Goal: Task Accomplishment & Management: Manage account settings

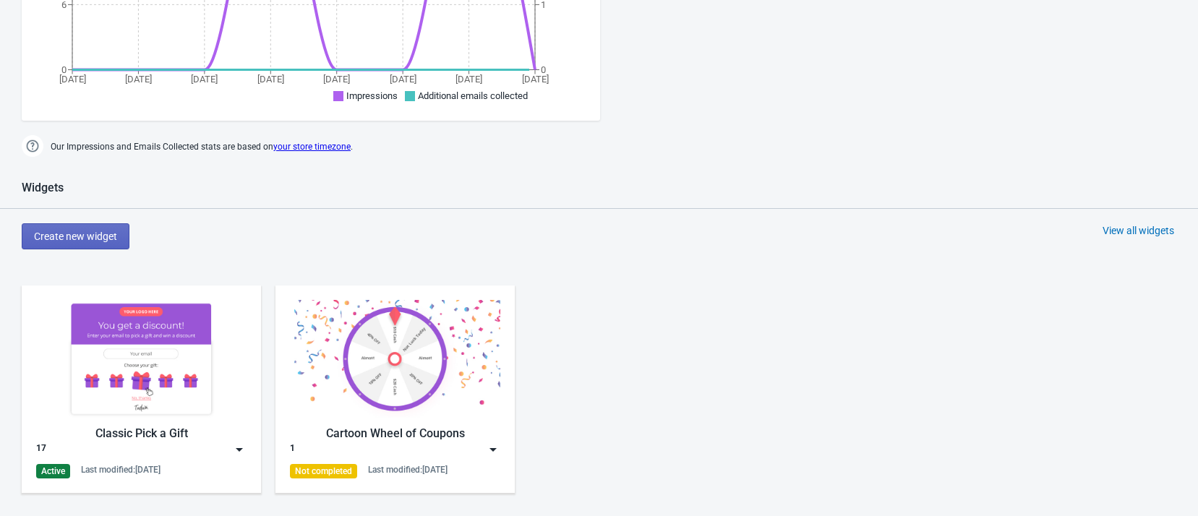
scroll to position [557, 0]
click at [162, 397] on img at bounding box center [141, 359] width 210 height 118
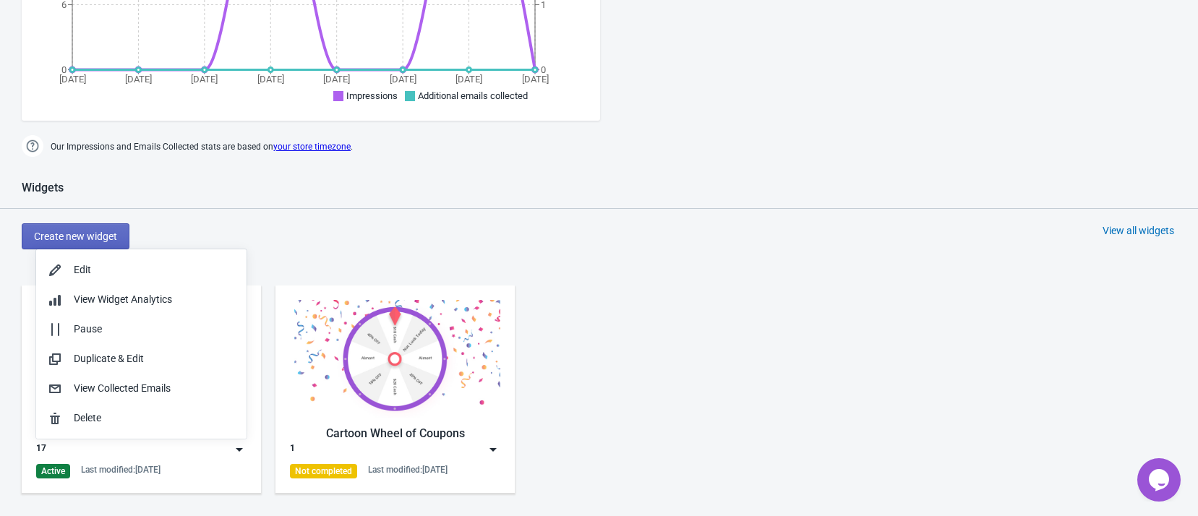
scroll to position [0, 0]
click at [137, 270] on div "Edit" at bounding box center [154, 269] width 161 height 15
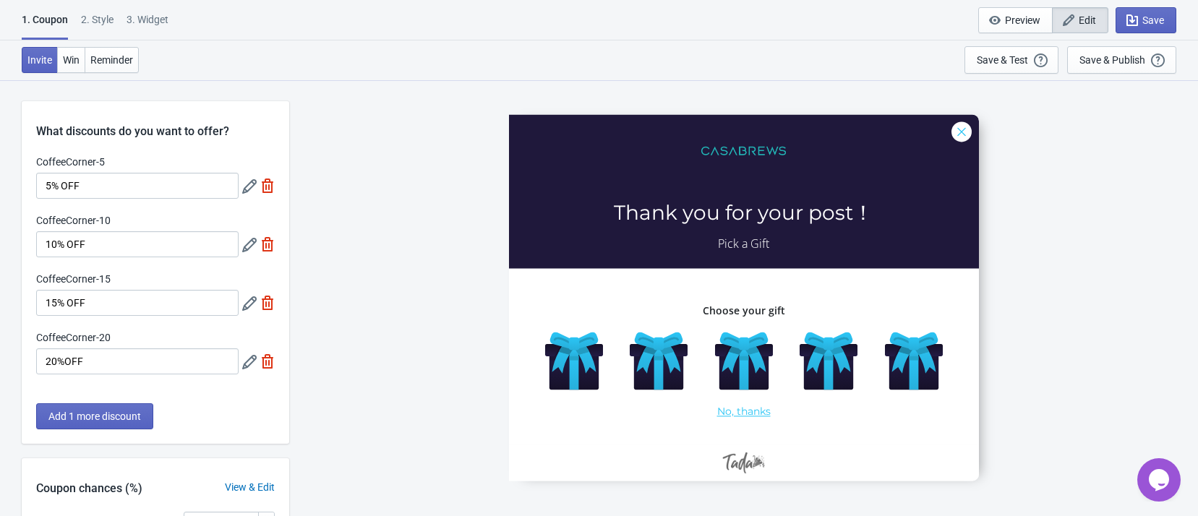
click at [150, 21] on div "3. Widget" at bounding box center [148, 24] width 42 height 25
select select "once"
select select "left"
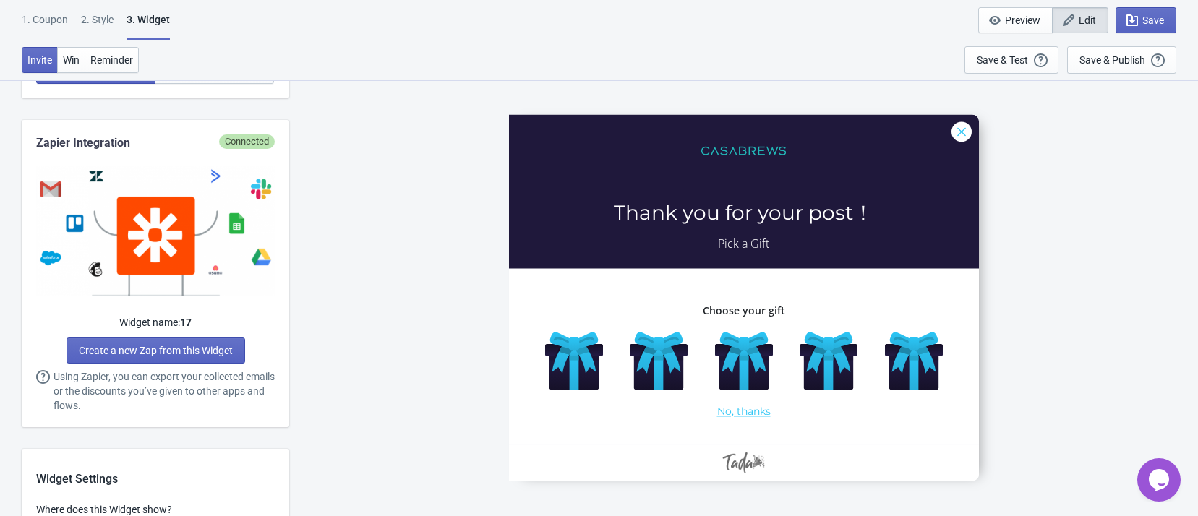
scroll to position [976, 0]
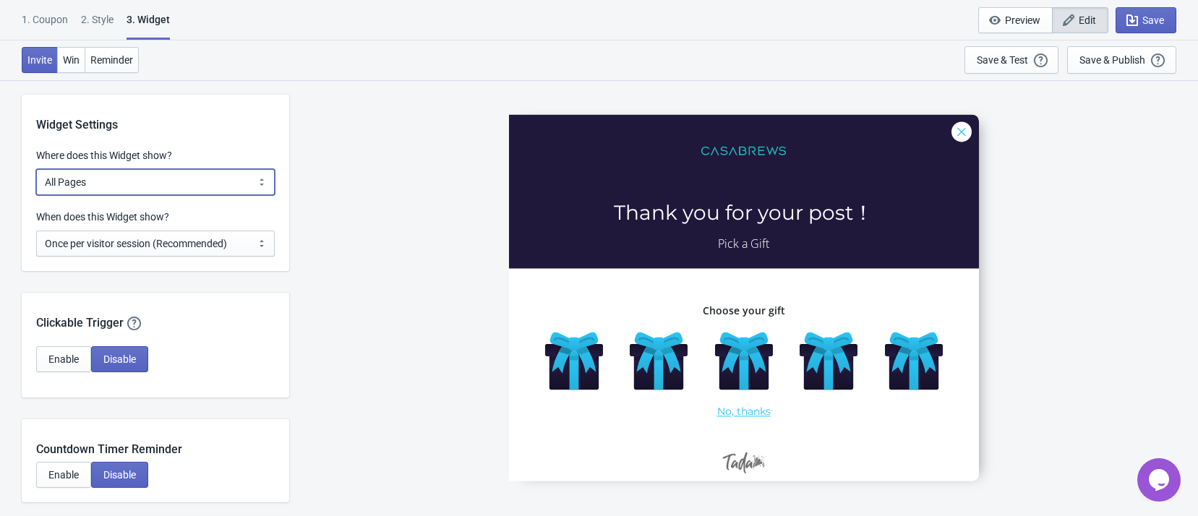
click at [220, 181] on select "All Pages All Product Pages All Blog Pages All Static Pages Specific Product(s)…" at bounding box center [155, 182] width 239 height 26
select select "specificURL"
click at [36, 169] on select "All Pages All Product Pages All Blog Pages All Static Pages Specific Product(s)…" at bounding box center [155, 182] width 239 height 26
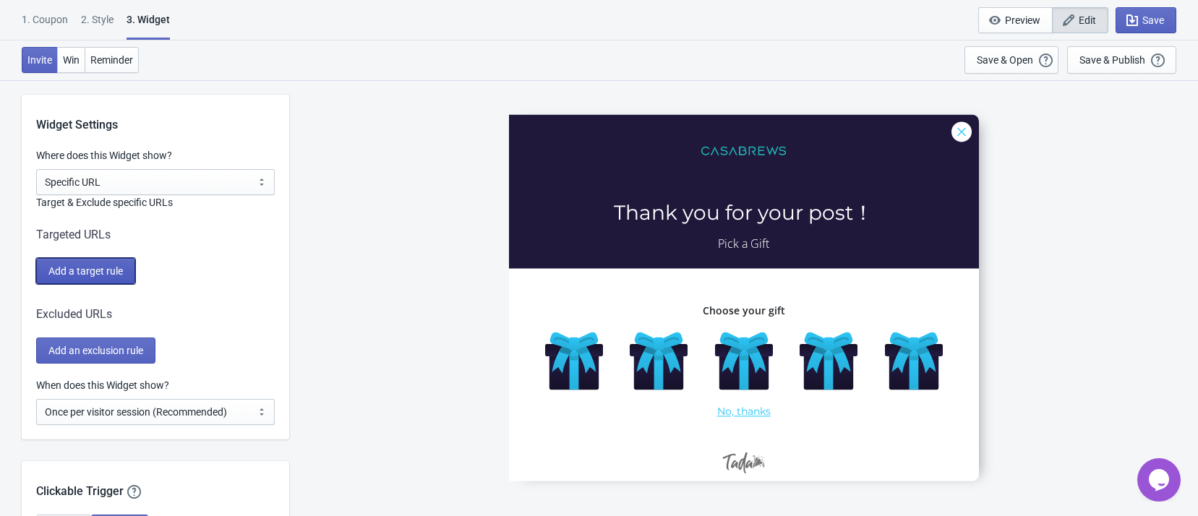
click at [100, 262] on button "Add a target rule" at bounding box center [85, 271] width 99 height 26
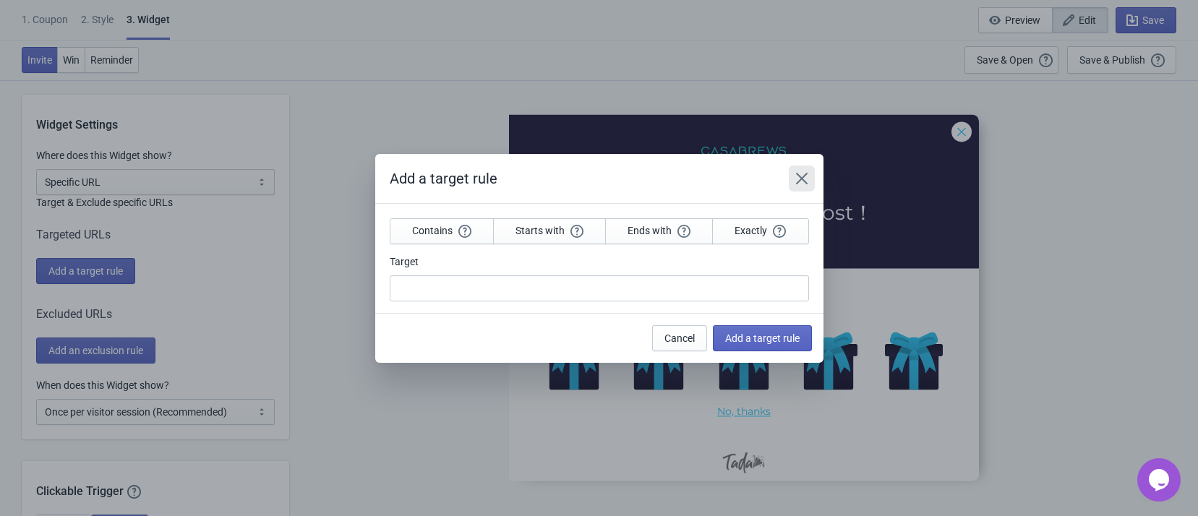
click at [805, 180] on icon "Close" at bounding box center [801, 178] width 14 height 14
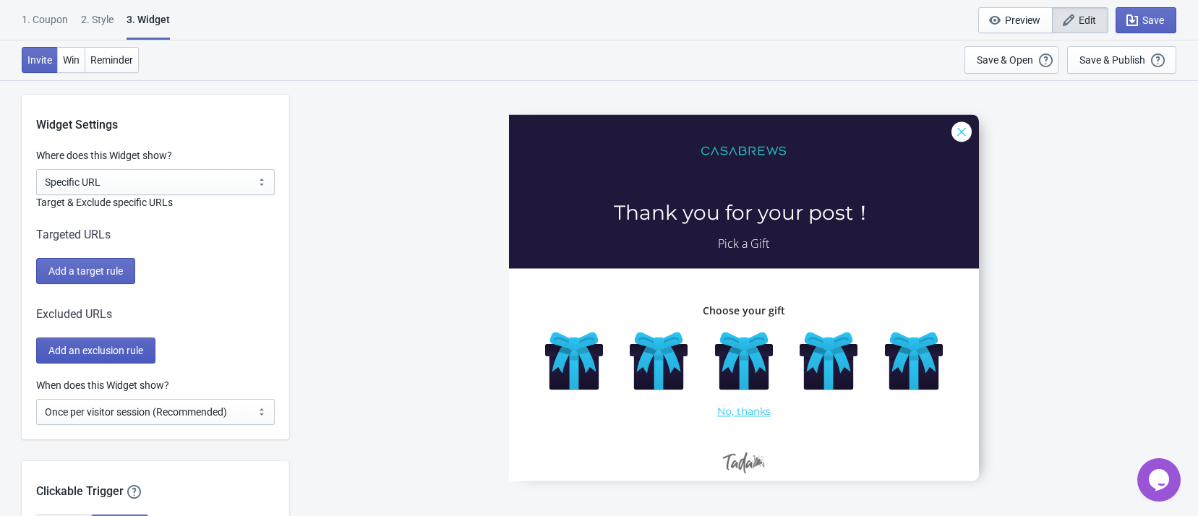
click at [155, 352] on button "Add an exclusion rule" at bounding box center [95, 351] width 119 height 26
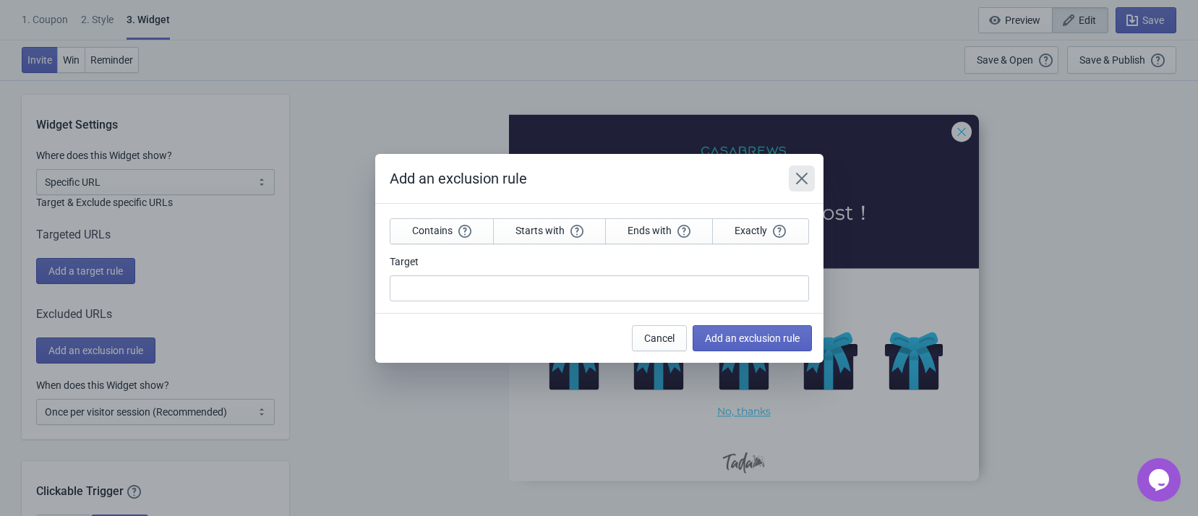
click at [802, 175] on icon "Close" at bounding box center [801, 178] width 14 height 14
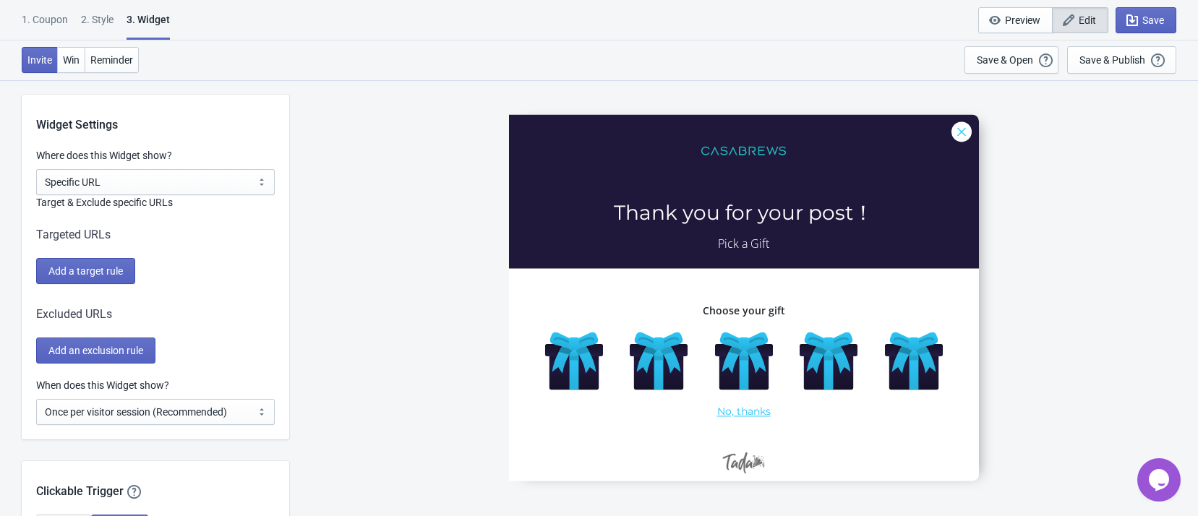
click at [1118, 244] on div "CoffeeCorner-5 Thank you for your post！ Pick a Gift Choose your gift No, thanks" at bounding box center [743, 298] width 894 height 436
click at [239, 412] on select "Every new visit of page Once every period of time Once per visitor session (Rec…" at bounding box center [155, 412] width 239 height 26
click at [388, 367] on div "CoffeeCorner-5 Thank you for your post！ Pick a Gift Choose your gift No, thanks" at bounding box center [743, 298] width 894 height 436
click at [1016, 236] on div "CoffeeCorner-5 Thank you for your post！ Pick a Gift Choose your gift No, thanks" at bounding box center [743, 298] width 894 height 436
click at [104, 273] on span "Add a target rule" at bounding box center [85, 271] width 74 height 12
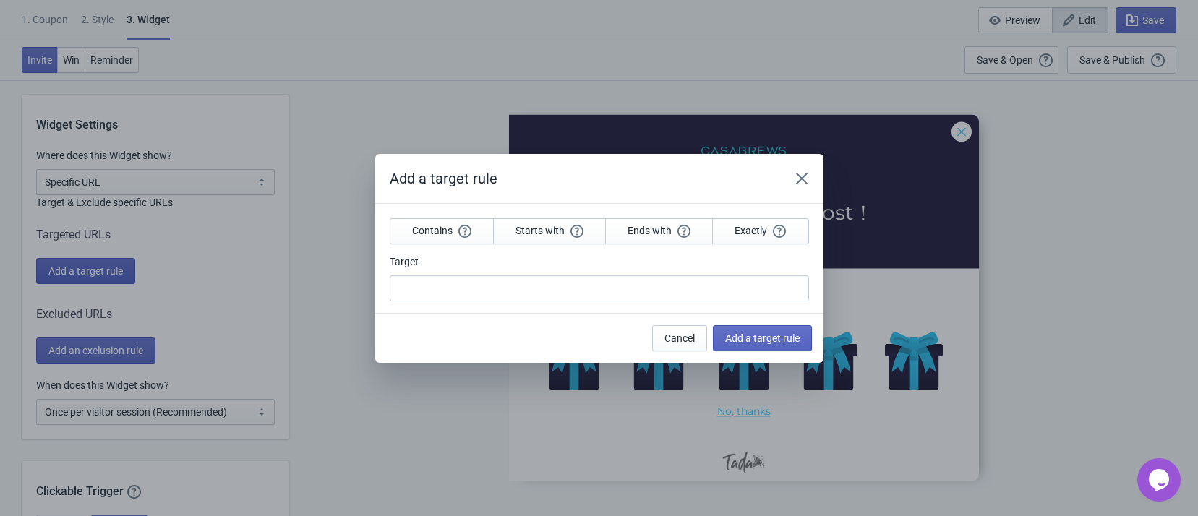
scroll to position [0, 0]
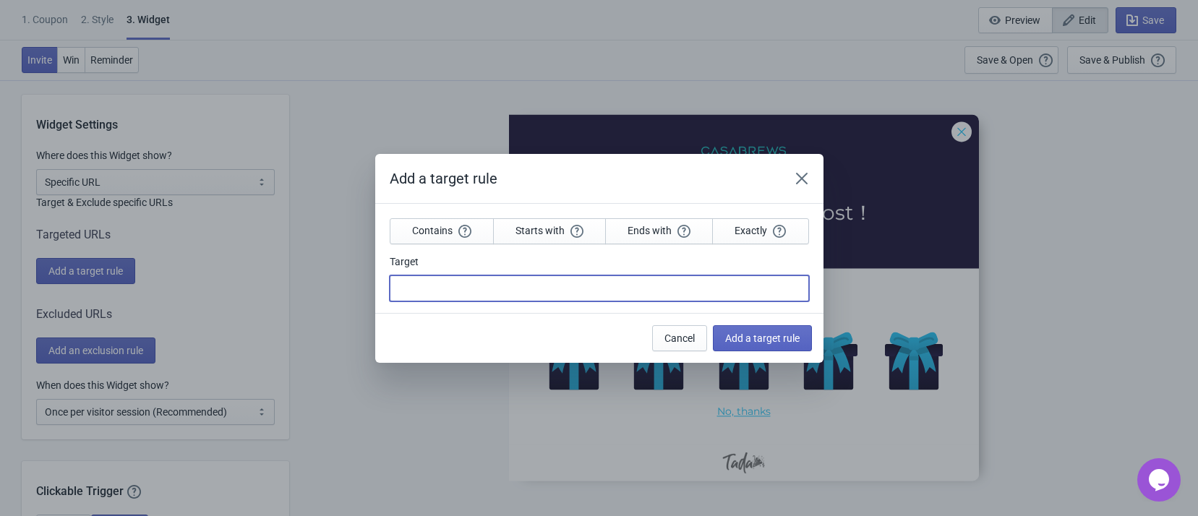
click at [421, 286] on input "Target" at bounding box center [599, 288] width 419 height 26
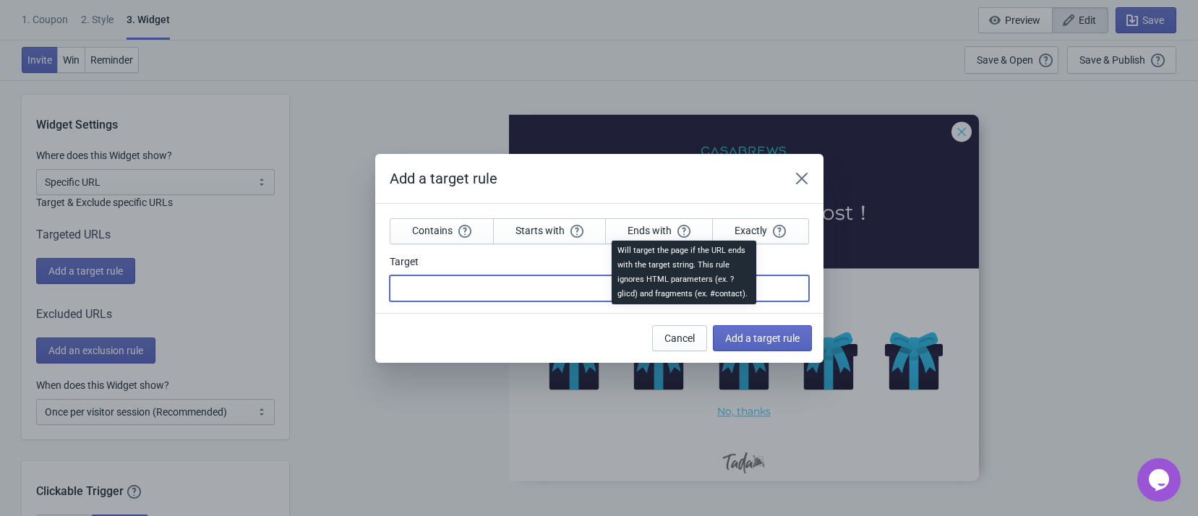
click at [680, 235] on section "Contains Starts with Ends with Exactly Target" at bounding box center [599, 258] width 448 height 109
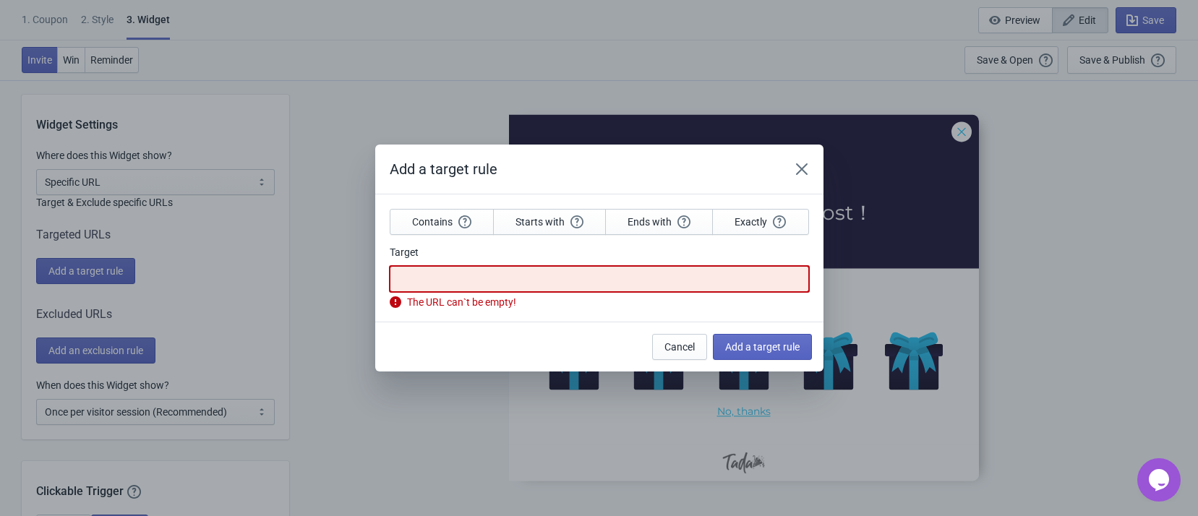
click at [626, 280] on input "Target" at bounding box center [599, 279] width 419 height 26
click at [458, 281] on input "Target" at bounding box center [599, 279] width 419 height 26
paste input "<p>Post created successfully!Click the link below to claim your reward</p><p><a…"
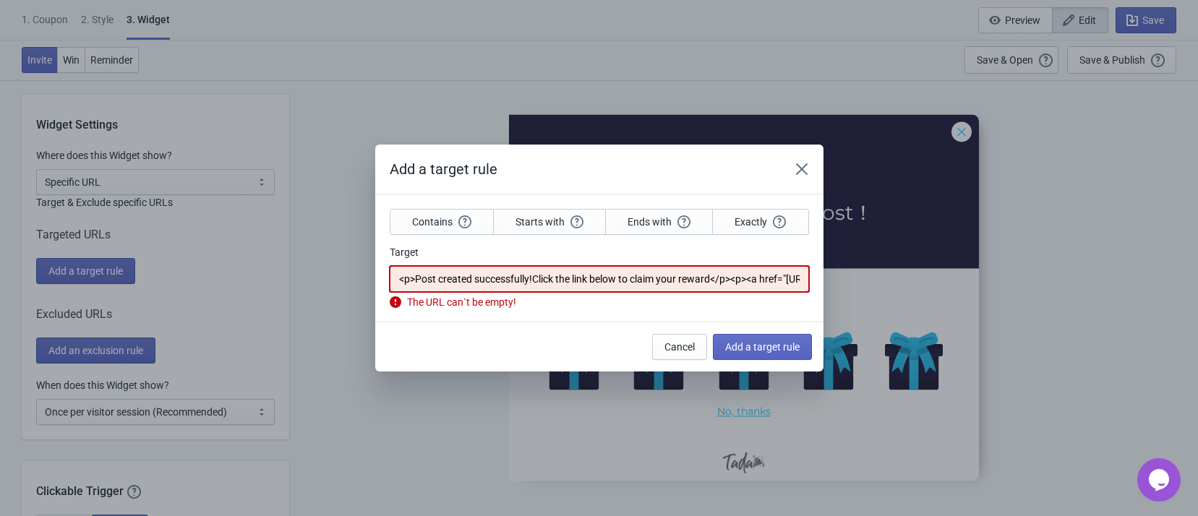
scroll to position [0, 316]
type input "<p>Post created successfully!Click the link below to claim your reward</p><p><a…"
click at [461, 352] on div "Cancel Add a target rule" at bounding box center [599, 347] width 448 height 50
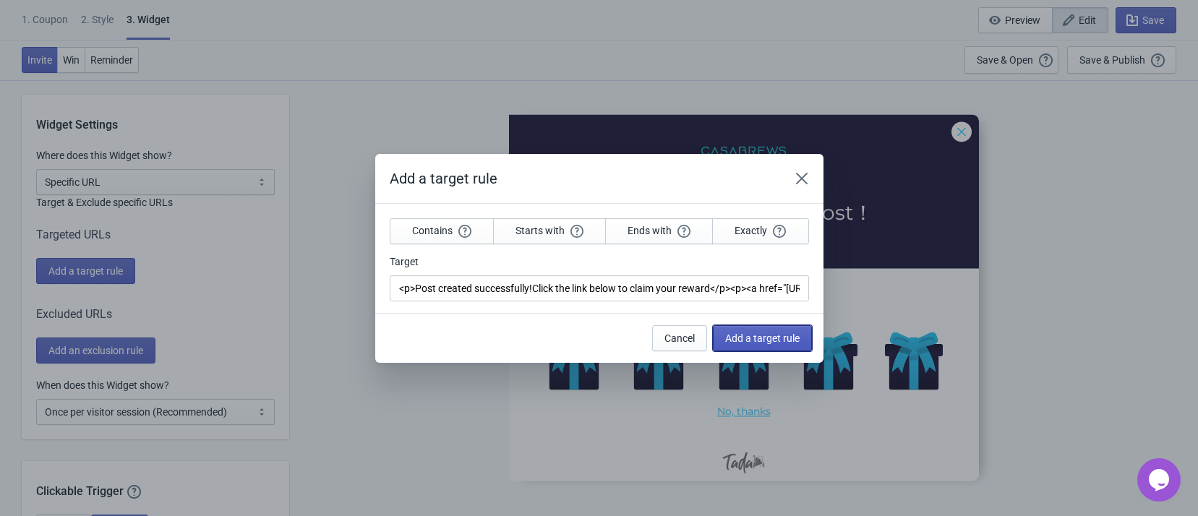
click at [789, 343] on button "Add a target rule" at bounding box center [762, 338] width 99 height 26
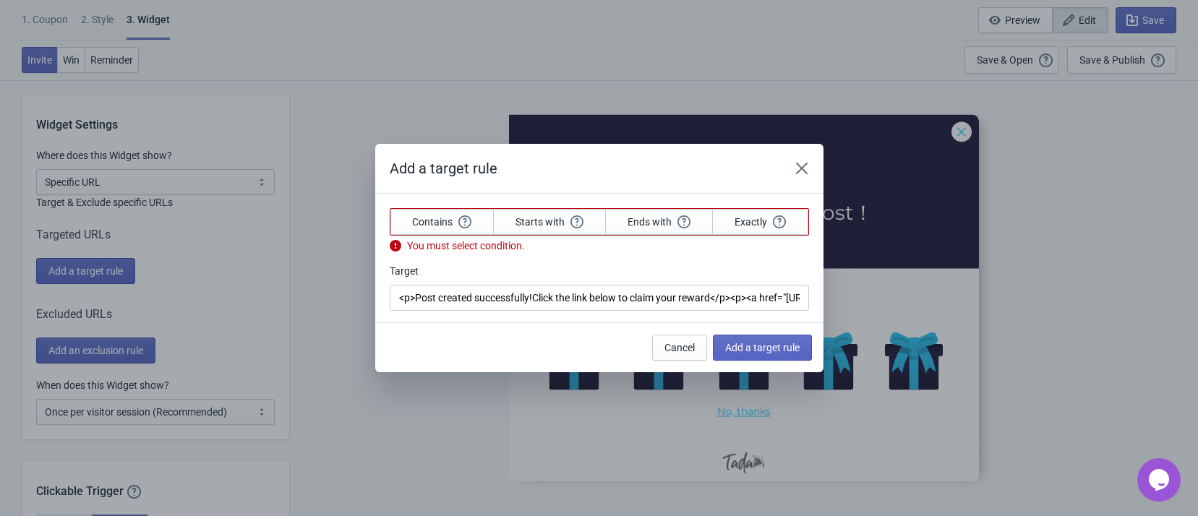
click at [1082, 289] on div "Add a target rule Contains Starts with Ends with Exactly You must select condit…" at bounding box center [599, 258] width 1198 height 228
click at [770, 213] on button "Exactly" at bounding box center [760, 222] width 96 height 26
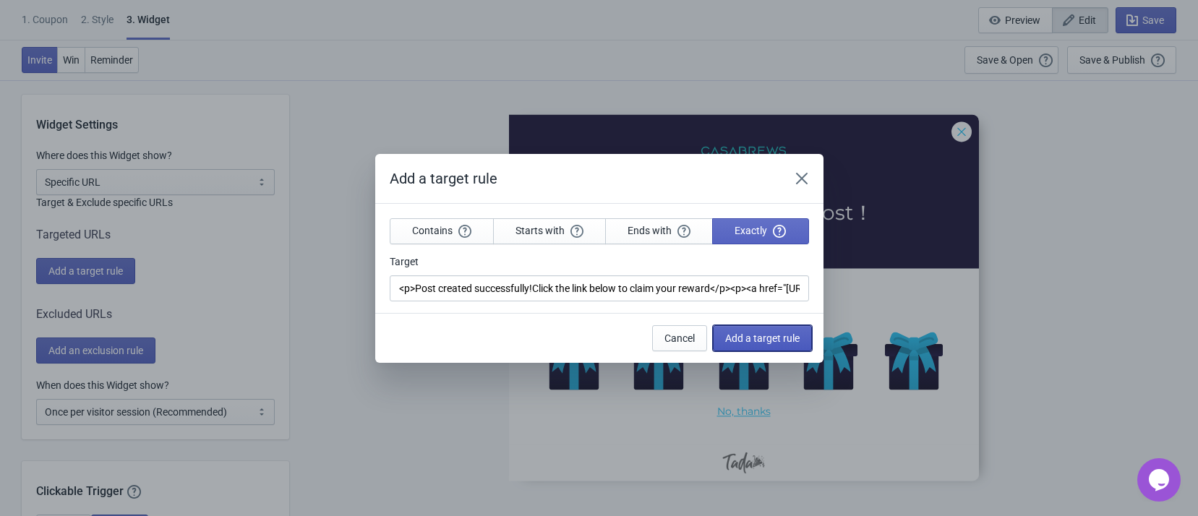
click at [768, 333] on span "Add a target rule" at bounding box center [762, 339] width 74 height 12
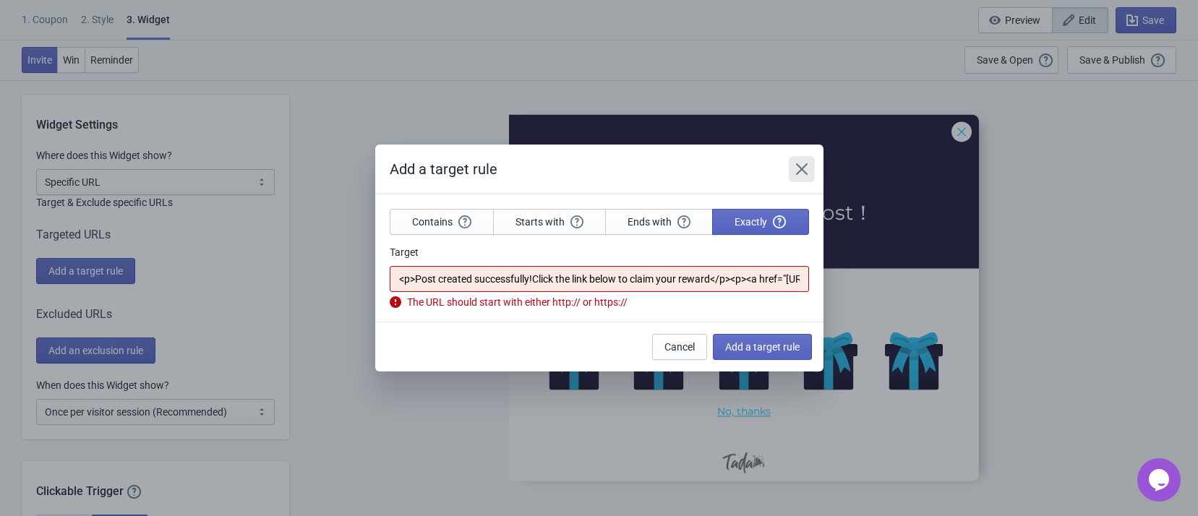
click at [797, 171] on icon "Close" at bounding box center [801, 169] width 14 height 14
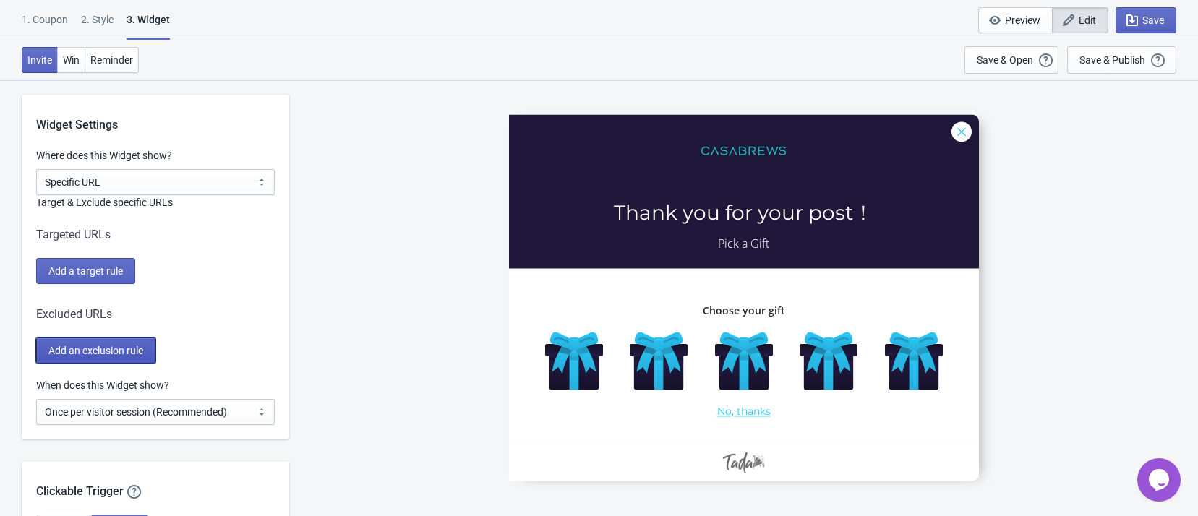
click at [93, 348] on span "Add an exclusion rule" at bounding box center [95, 351] width 95 height 12
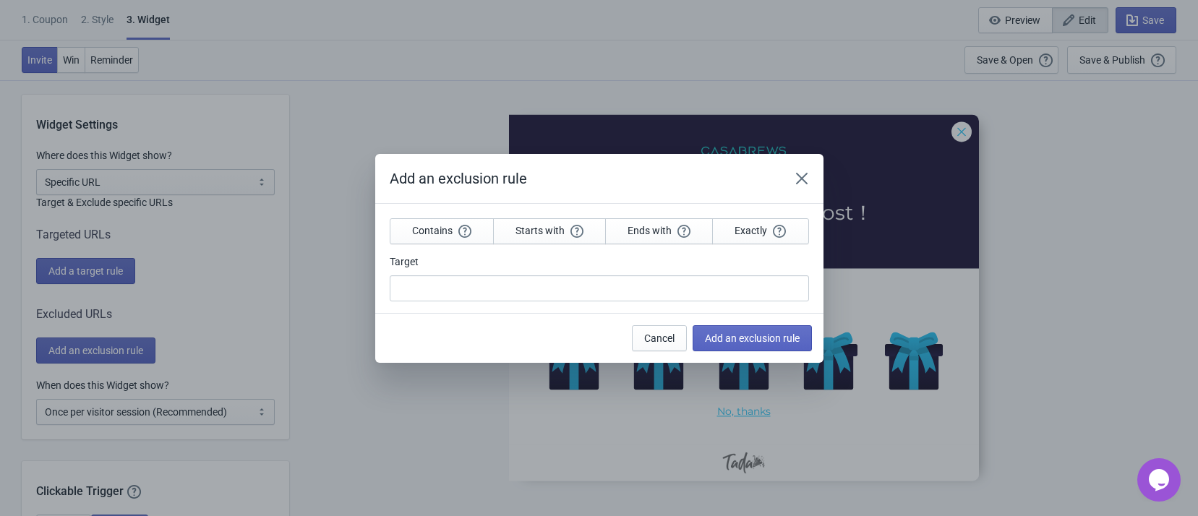
click at [724, 301] on section "Contains Starts with Ends with Exactly Target" at bounding box center [599, 258] width 448 height 109
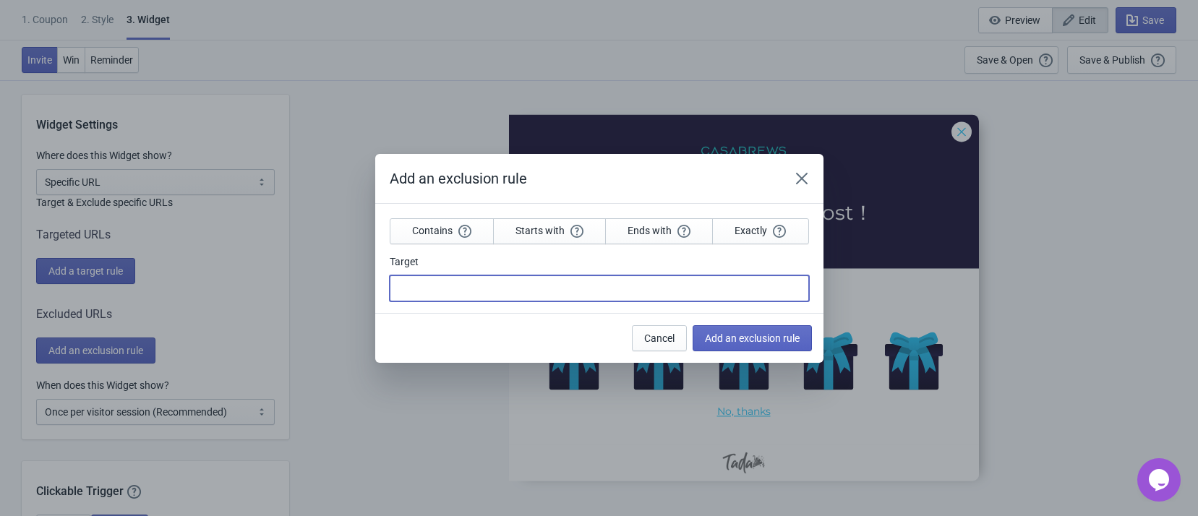
click at [726, 296] on input "Target" at bounding box center [599, 288] width 419 height 26
paste input "<p>Post created successfully!Click the link below to claim your reward</p><p><a…"
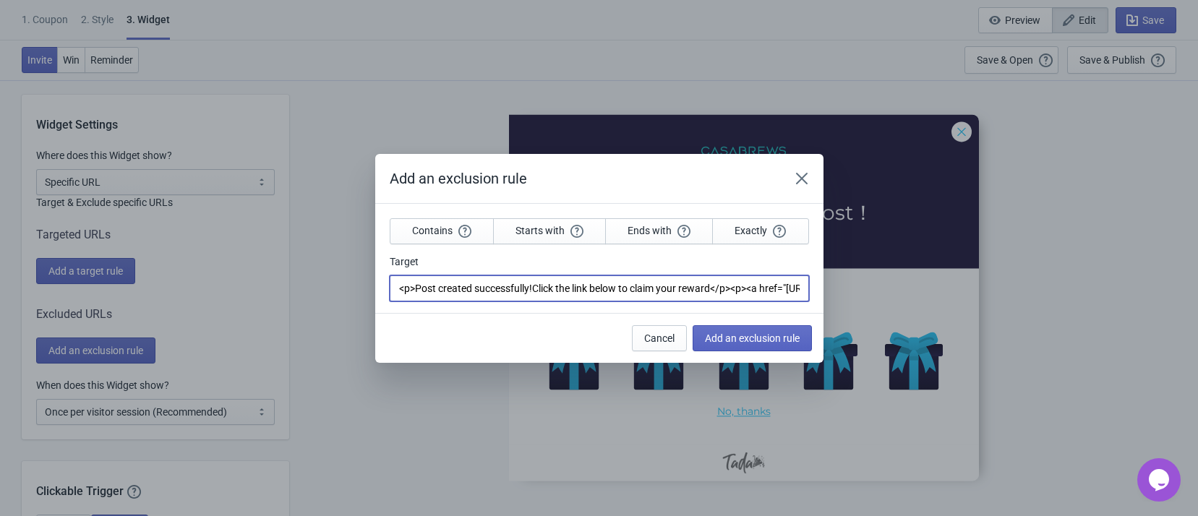
scroll to position [0, 316]
type input "<p>Post created successfully!Click the link below to claim your reward</p><p><a…"
click at [755, 223] on button "Exactly" at bounding box center [760, 231] width 96 height 26
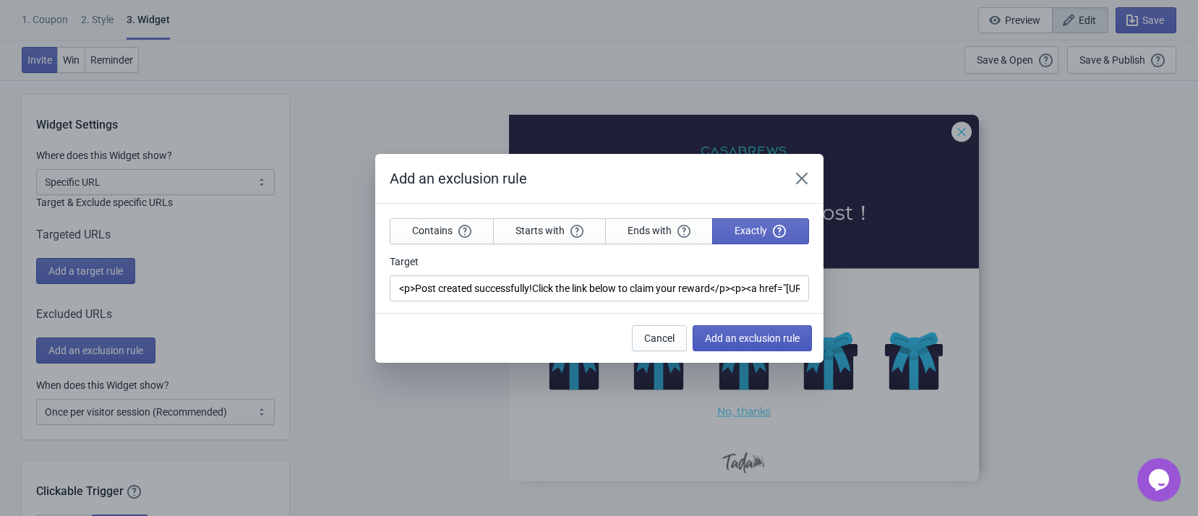
click at [763, 333] on span "Add an exclusion rule" at bounding box center [752, 339] width 95 height 12
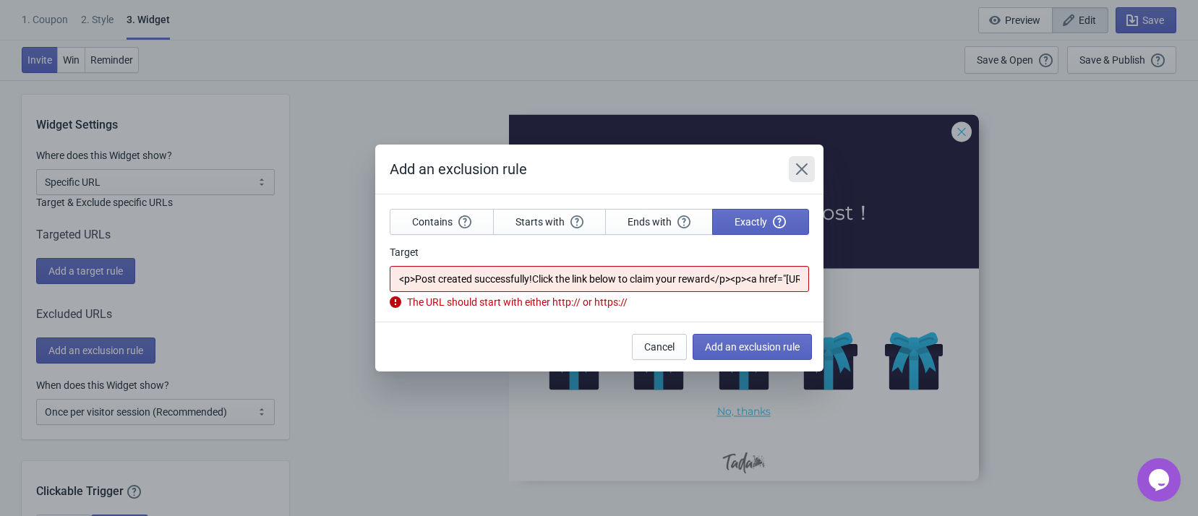
click at [800, 173] on icon "Close" at bounding box center [801, 169] width 14 height 14
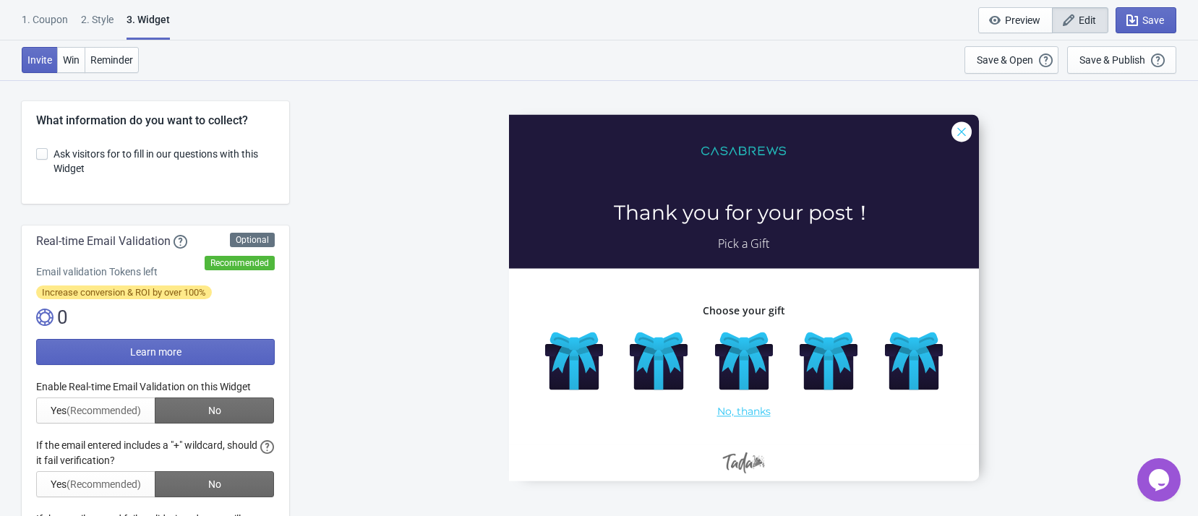
scroll to position [976, 0]
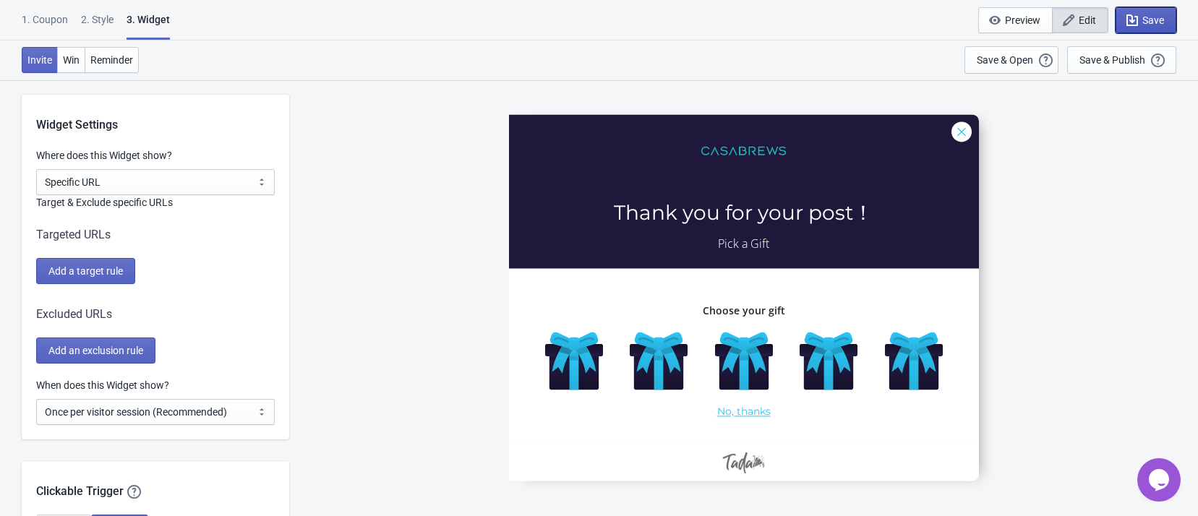
click at [1146, 15] on span "Save" at bounding box center [1153, 20] width 22 height 12
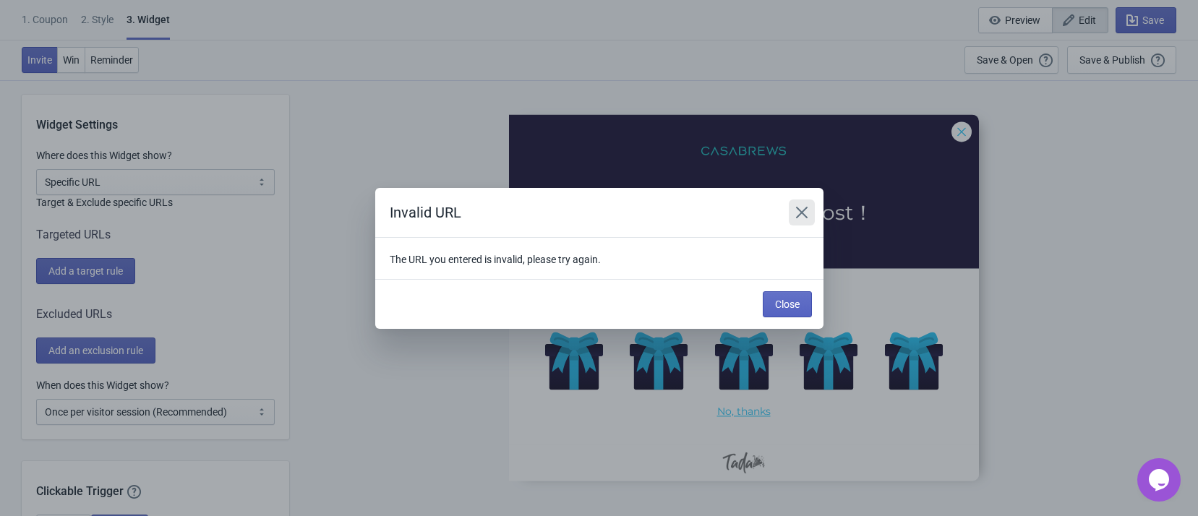
click at [802, 204] on button "Close" at bounding box center [802, 213] width 26 height 26
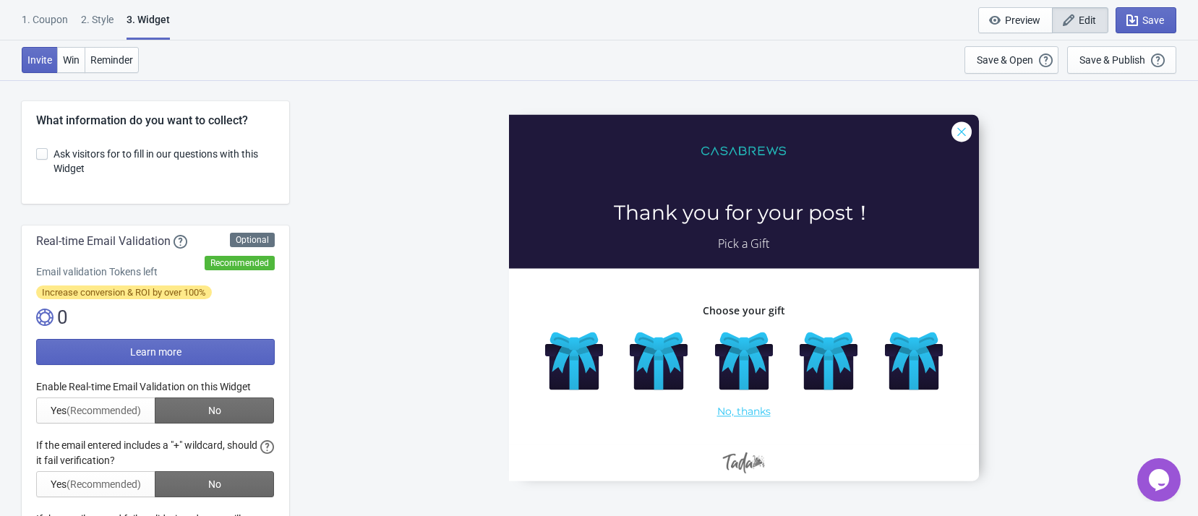
scroll to position [976, 0]
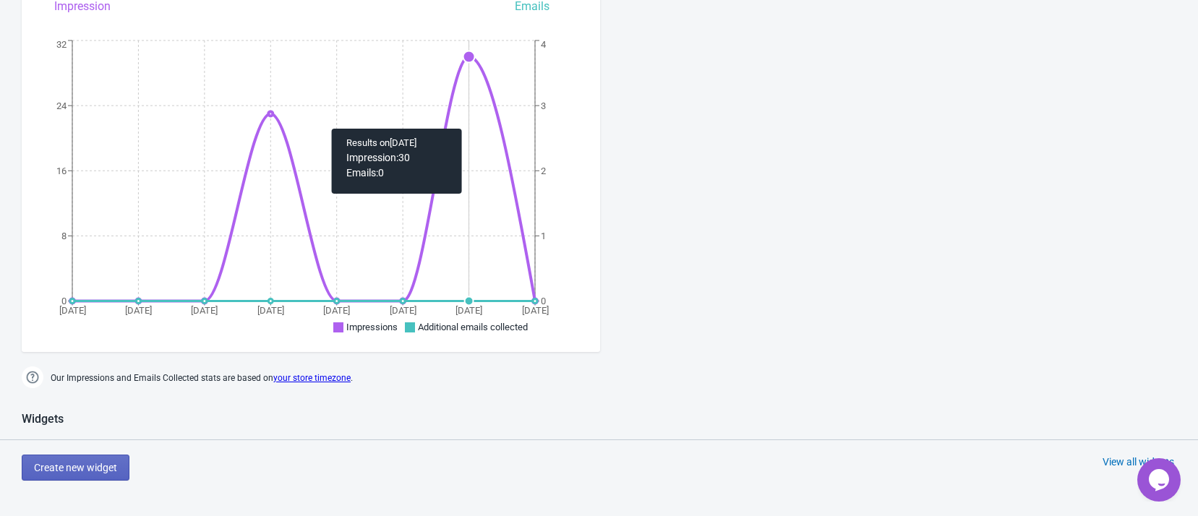
scroll to position [759, 0]
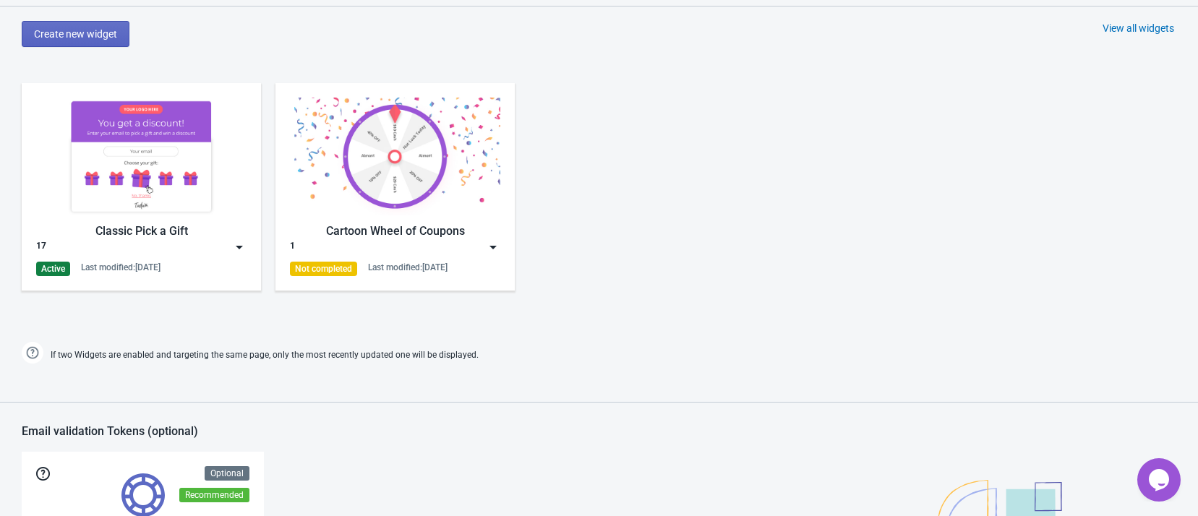
click at [206, 215] on img at bounding box center [141, 157] width 210 height 118
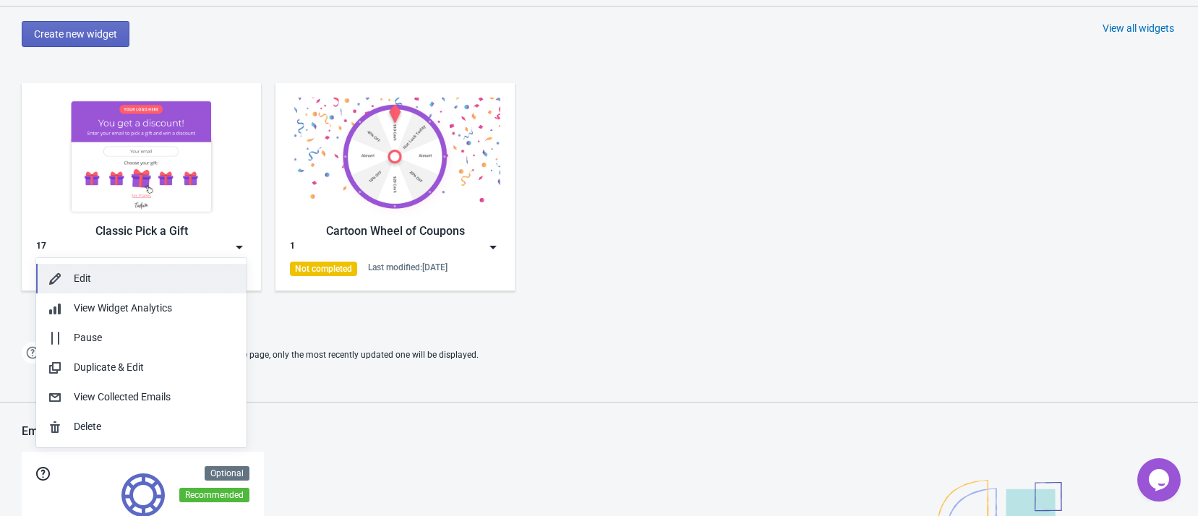
click at [133, 271] on div "Edit" at bounding box center [154, 278] width 161 height 15
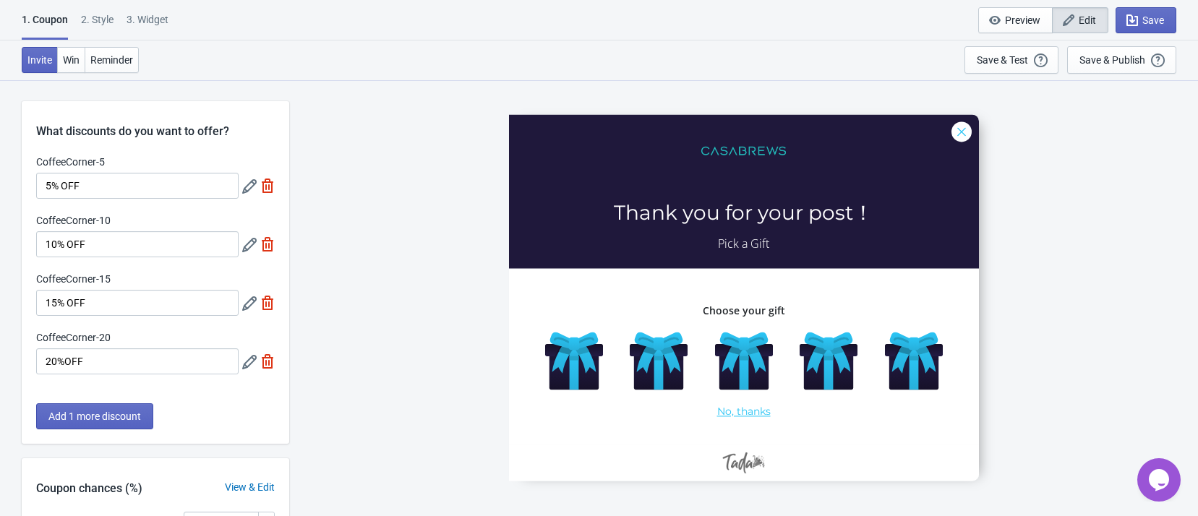
click at [149, 21] on div "3. Widget" at bounding box center [148, 24] width 42 height 25
select select "once"
select select "left"
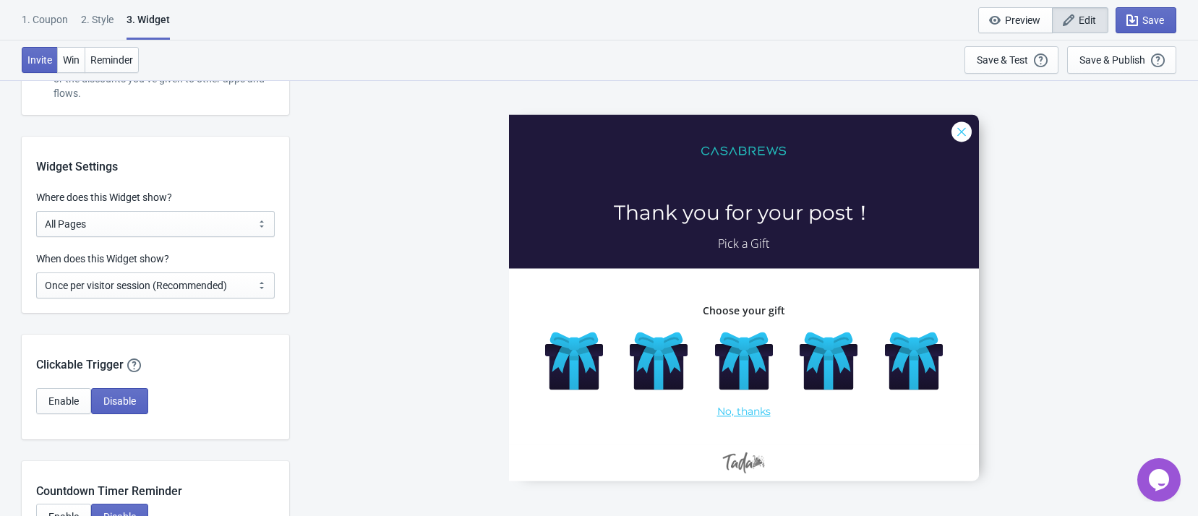
scroll to position [759, 0]
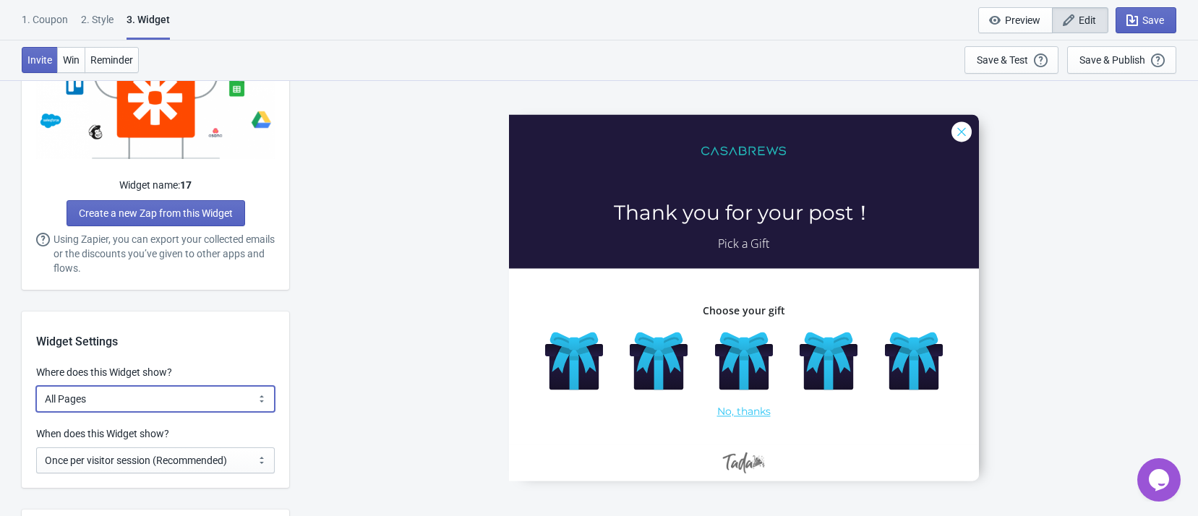
click at [177, 408] on select "All Pages All Product Pages All Blog Pages All Static Pages Specific Product(s)…" at bounding box center [155, 399] width 239 height 26
select select "specificURL"
click at [36, 386] on select "All Pages All Product Pages All Blog Pages All Static Pages Specific Product(s)…" at bounding box center [155, 399] width 239 height 26
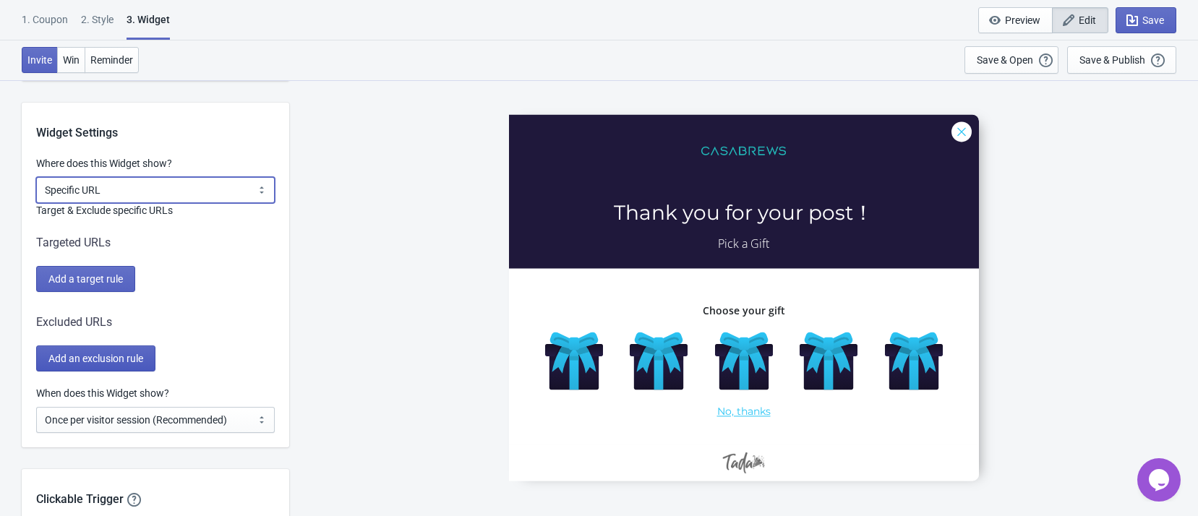
scroll to position [976, 0]
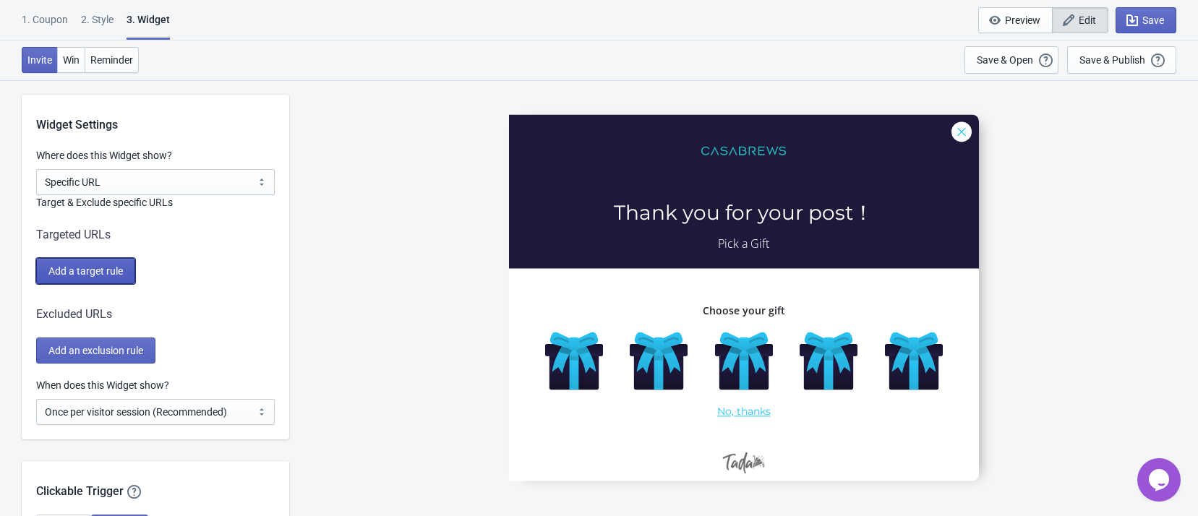
click at [98, 270] on span "Add a target rule" at bounding box center [85, 271] width 74 height 12
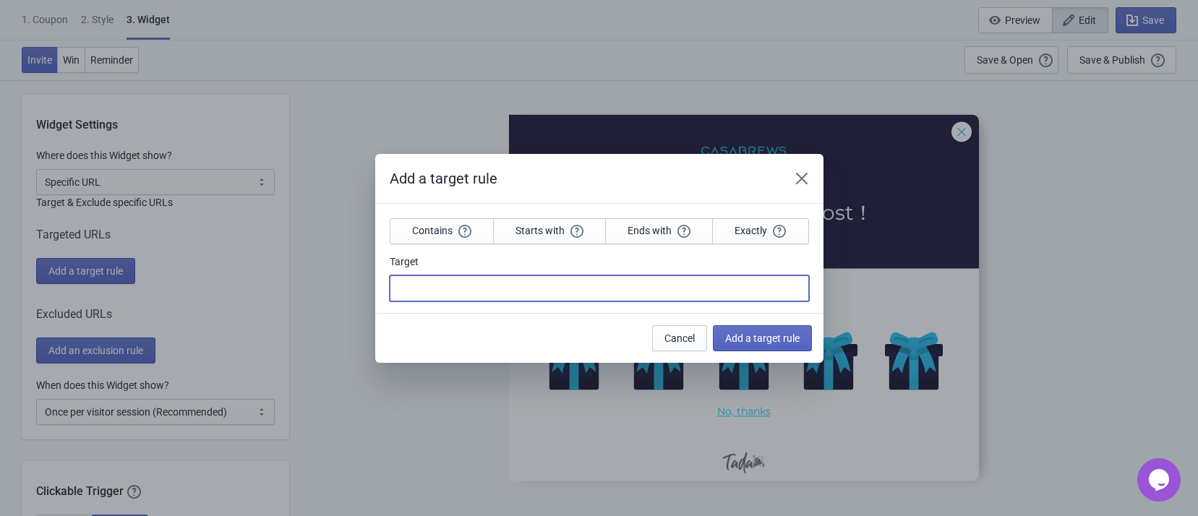
click at [535, 288] on input "Target" at bounding box center [599, 288] width 419 height 26
paste input "https://www.casabrews.com › pages › casabrews-coffee-corner"
type input "https://www.casabrews.com › pages › casabrews-coffee-corner"
click at [777, 330] on button "Add a target rule" at bounding box center [762, 338] width 99 height 26
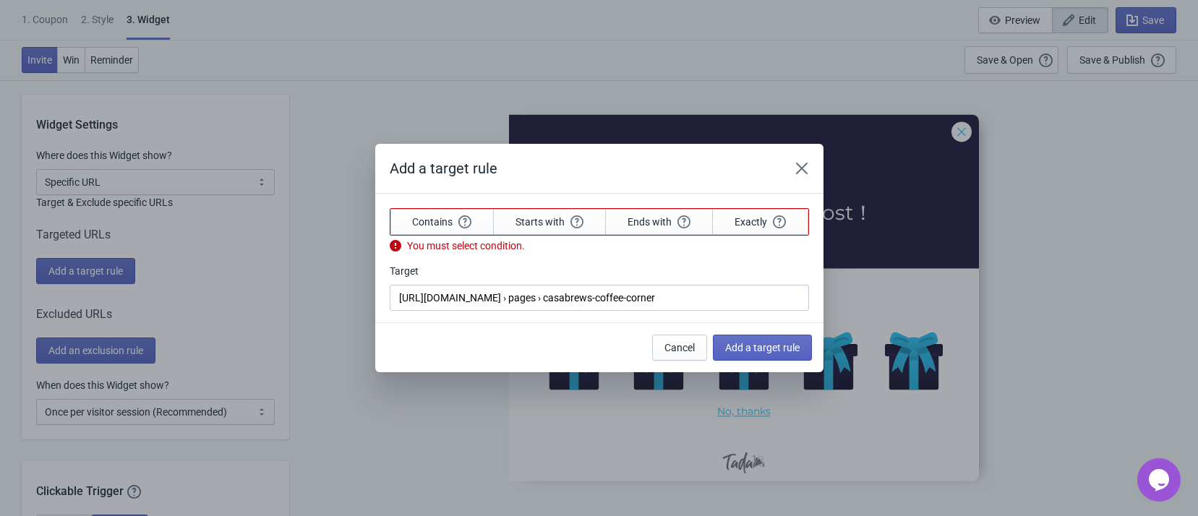
click at [1054, 251] on div "Add a target rule Contains Starts with Ends with Exactly You must select condit…" at bounding box center [599, 258] width 1198 height 228
click at [795, 163] on icon "Close" at bounding box center [801, 168] width 14 height 14
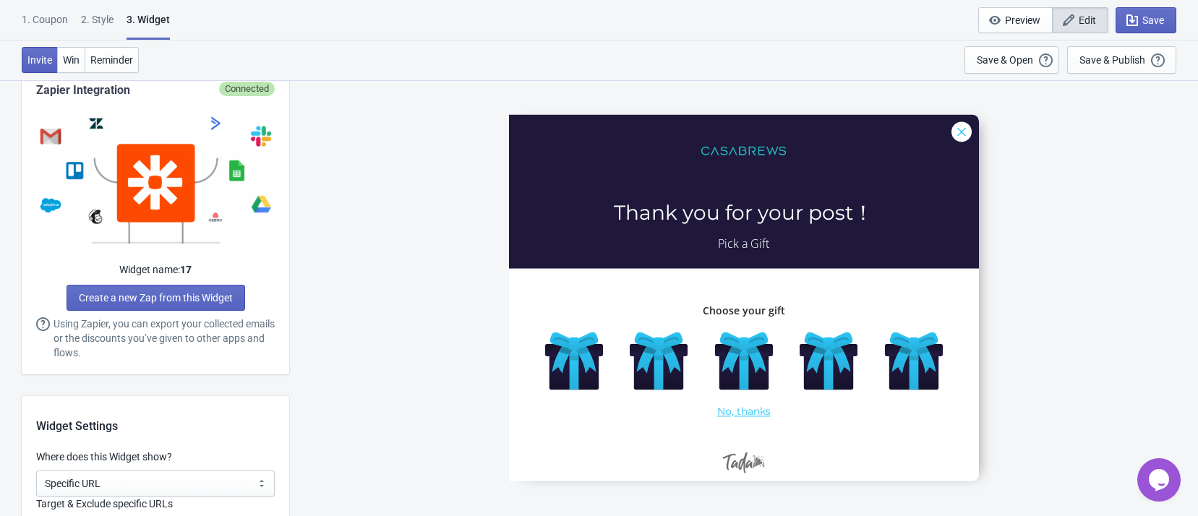
scroll to position [651, 0]
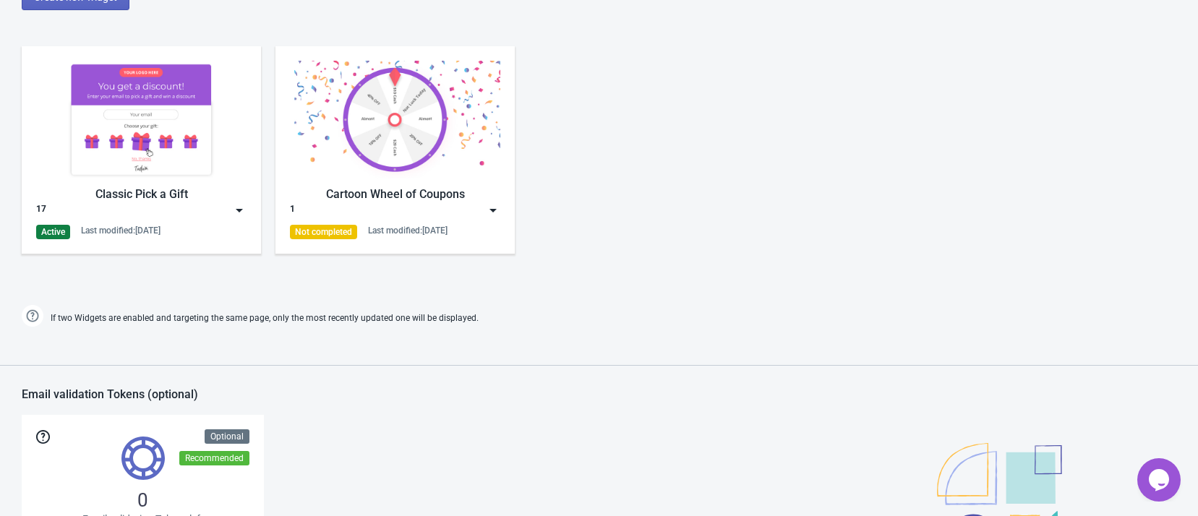
scroll to position [867, 0]
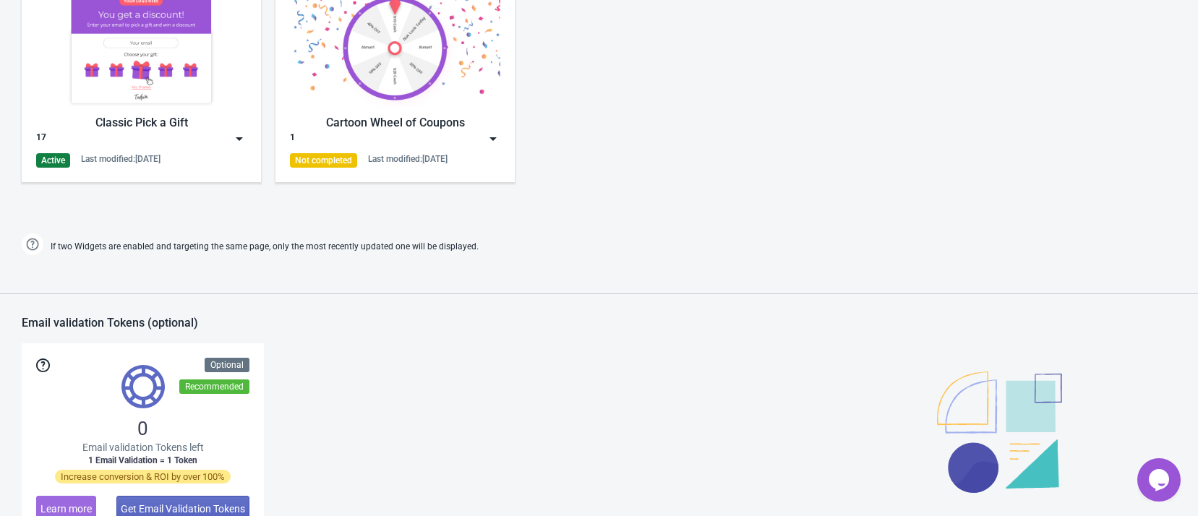
click at [140, 80] on img at bounding box center [141, 48] width 210 height 118
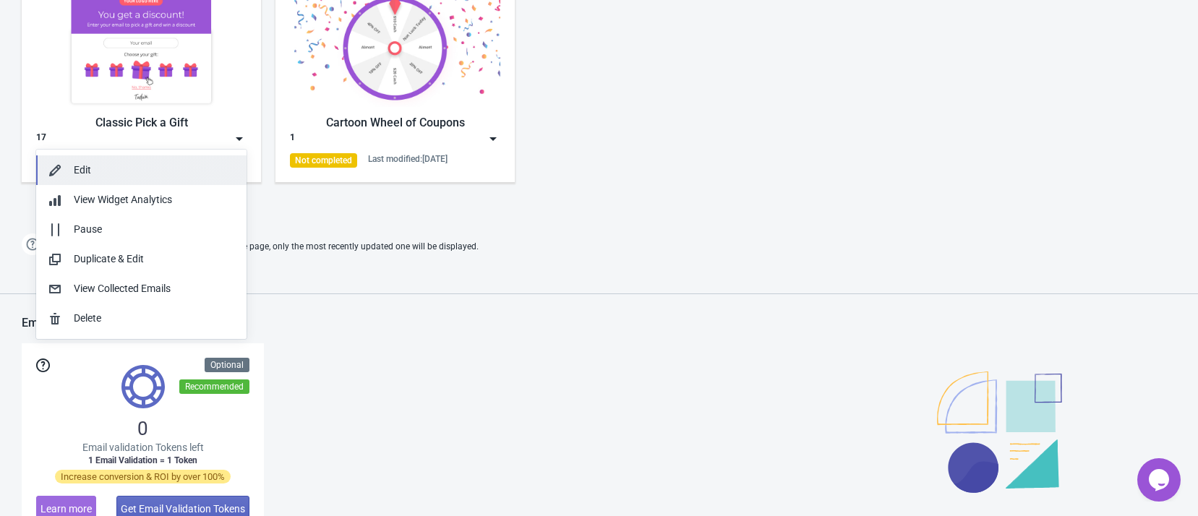
click at [163, 177] on div "Edit" at bounding box center [154, 170] width 161 height 15
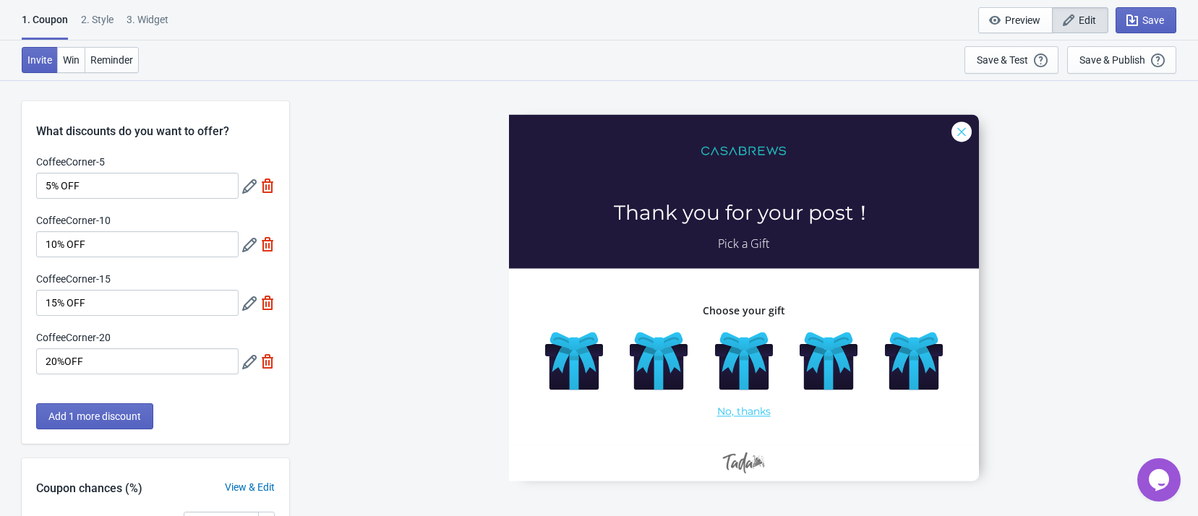
click at [147, 12] on div "3. Widget" at bounding box center [148, 24] width 42 height 25
select select "once"
select select "left"
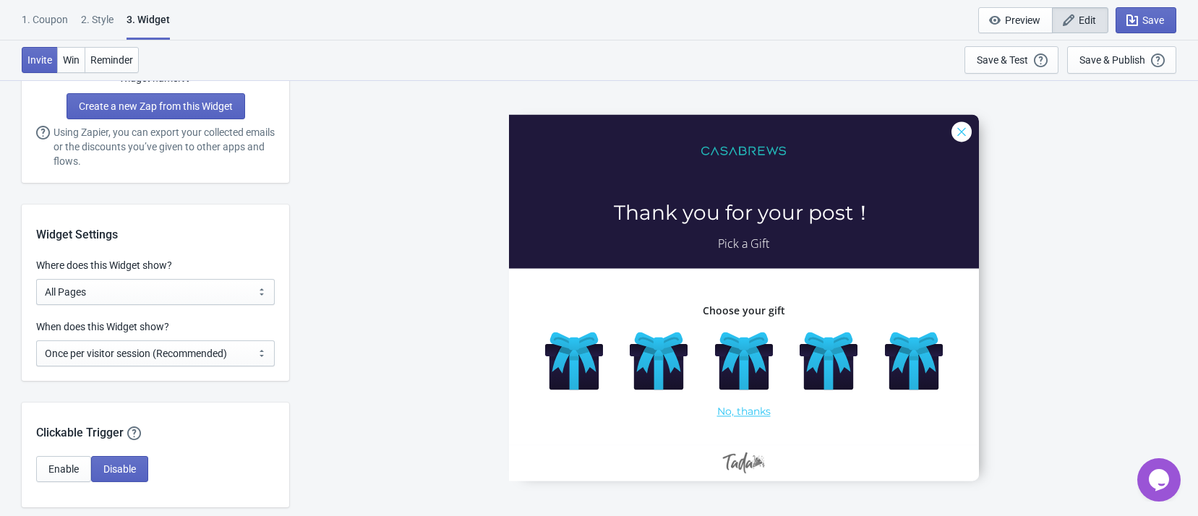
scroll to position [867, 0]
click at [162, 291] on select "All Pages All Product Pages All Blog Pages All Static Pages Specific Product(s)…" at bounding box center [155, 291] width 239 height 26
select select "specificURL"
click at [36, 278] on select "All Pages All Product Pages All Blog Pages All Static Pages Specific Product(s)…" at bounding box center [155, 291] width 239 height 26
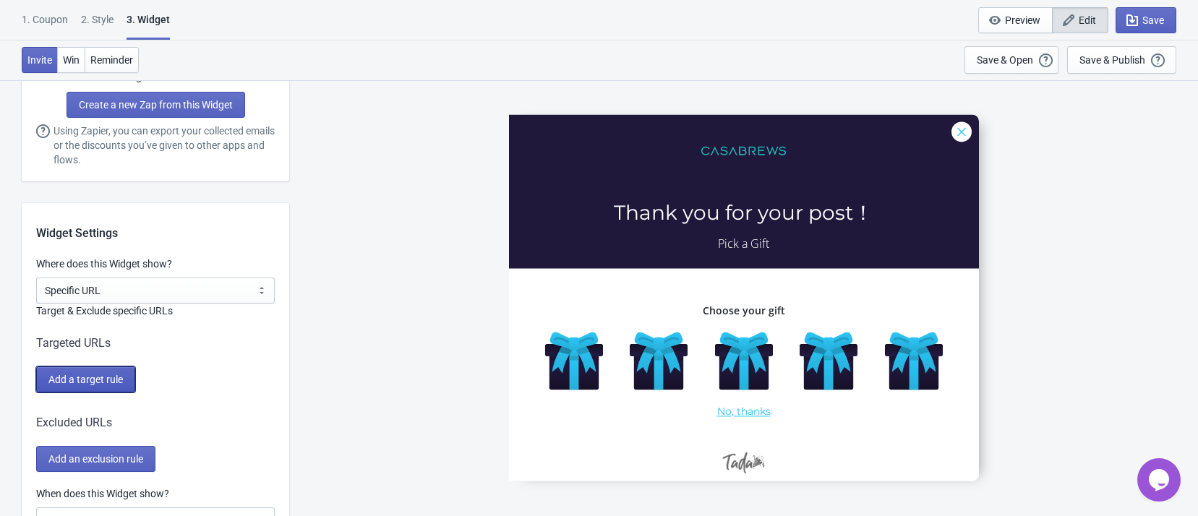
click at [118, 370] on button "Add a target rule" at bounding box center [85, 380] width 99 height 26
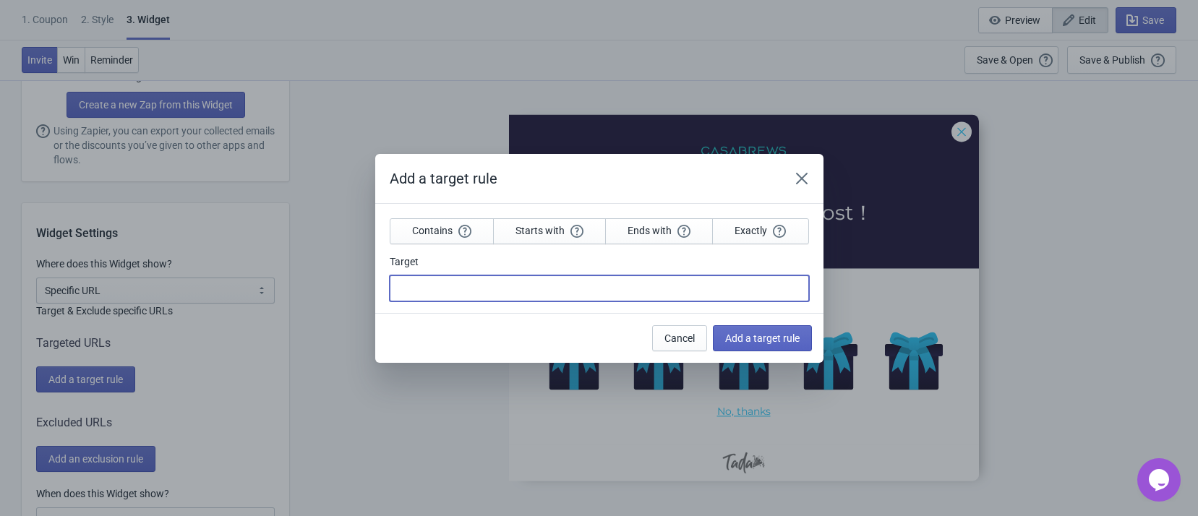
click at [479, 290] on input "Target" at bounding box center [599, 288] width 419 height 26
paste input "https://www.casabrews.com/pages/casabrews-coffee-corner"
type input "https://www.casabrews.com/pages/casabrews-coffee-corner"
click at [552, 232] on span "Starts with" at bounding box center [549, 230] width 68 height 13
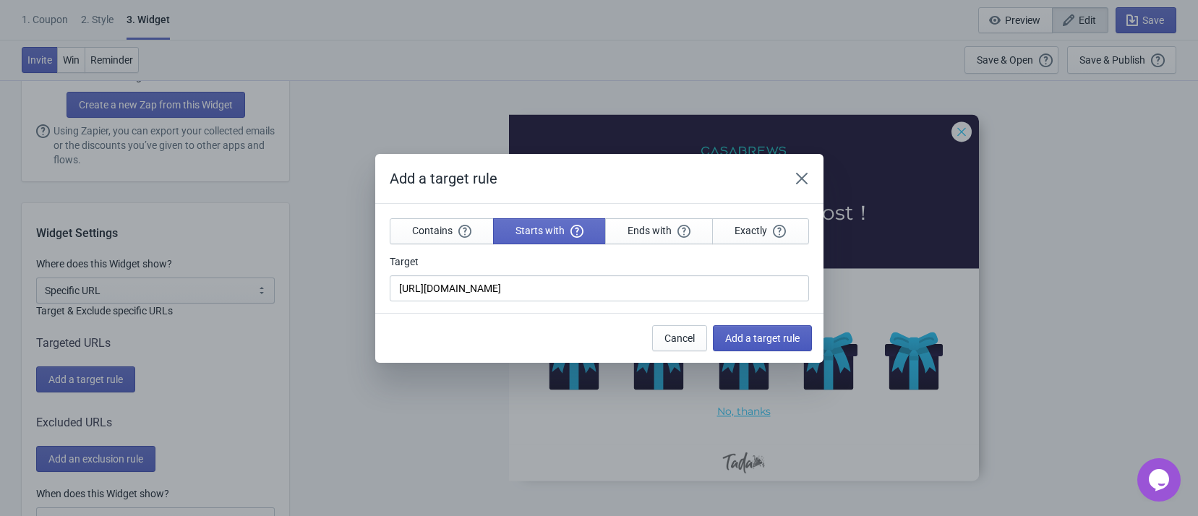
click at [721, 332] on button "Add a target rule" at bounding box center [762, 338] width 99 height 26
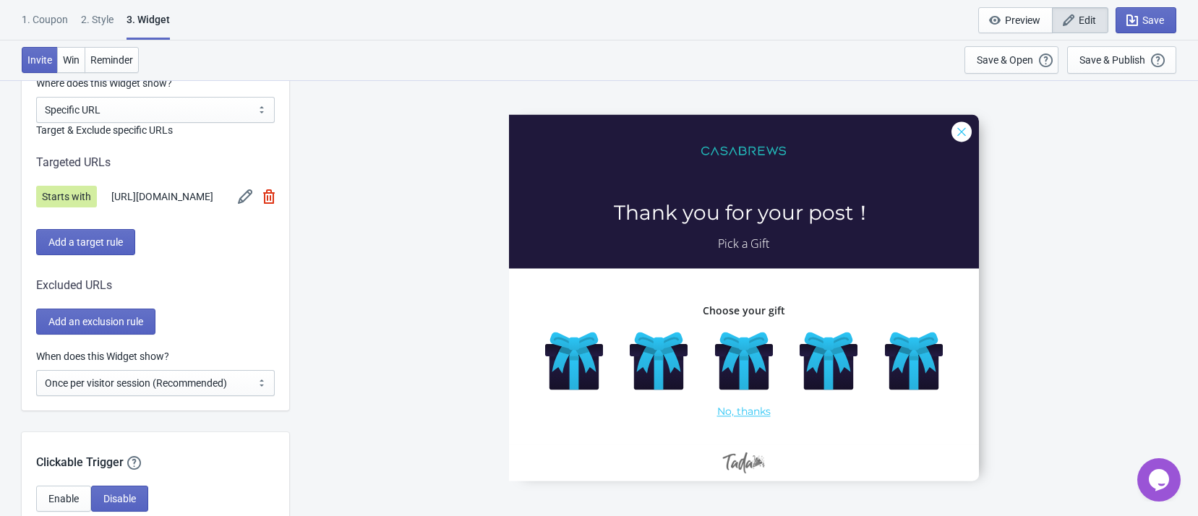
scroll to position [1084, 0]
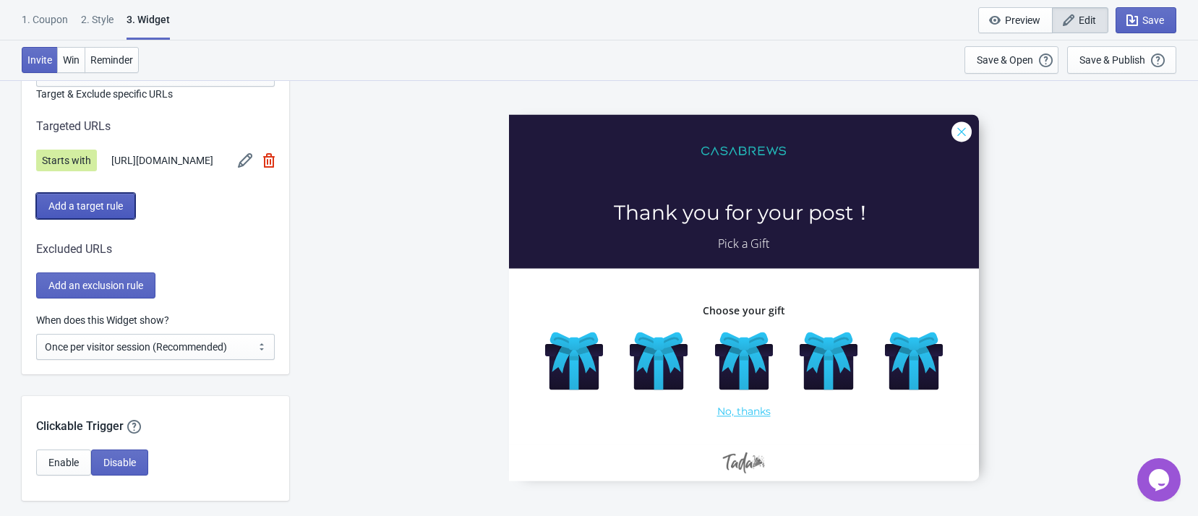
click at [115, 212] on span "Add a target rule" at bounding box center [85, 206] width 74 height 12
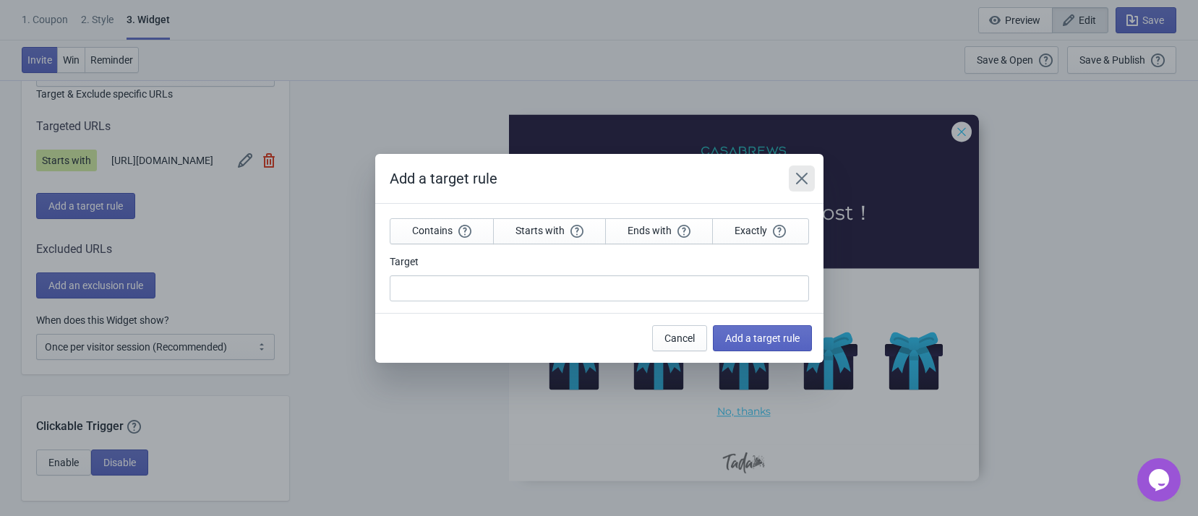
click at [798, 178] on icon "Close" at bounding box center [801, 178] width 14 height 14
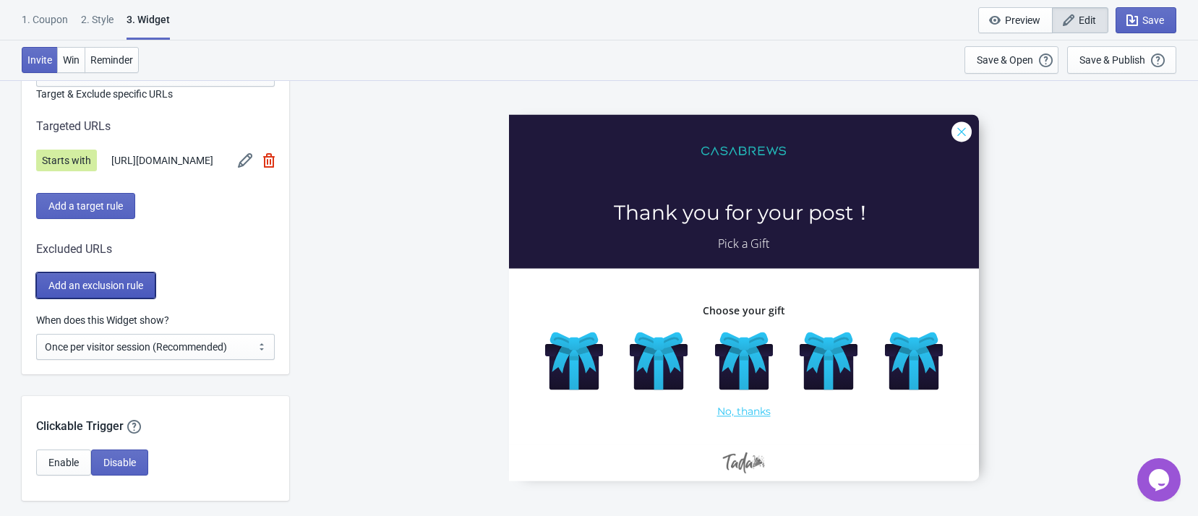
click at [115, 291] on span "Add an exclusion rule" at bounding box center [95, 286] width 95 height 12
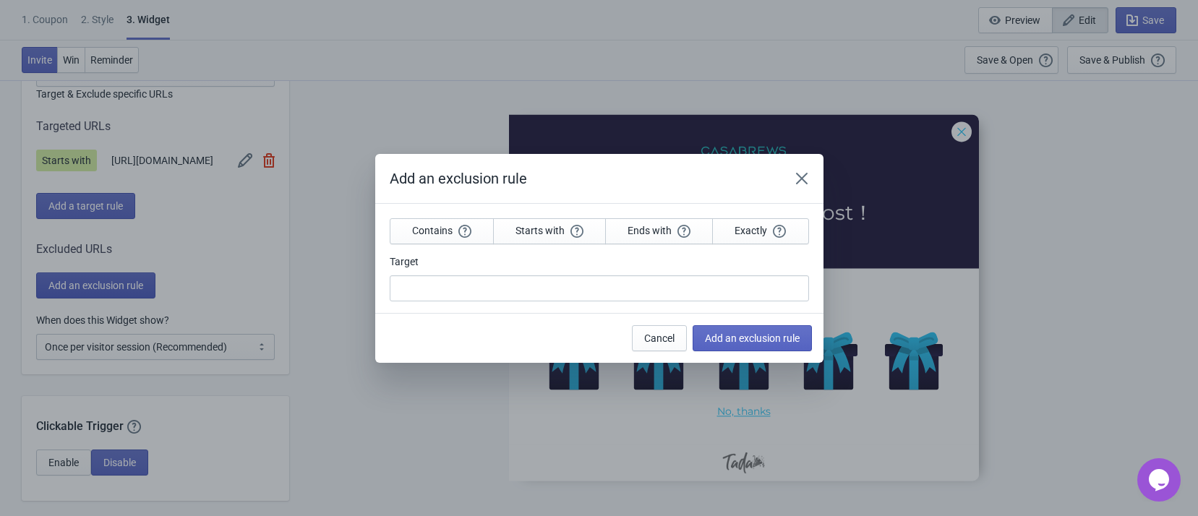
scroll to position [0, 0]
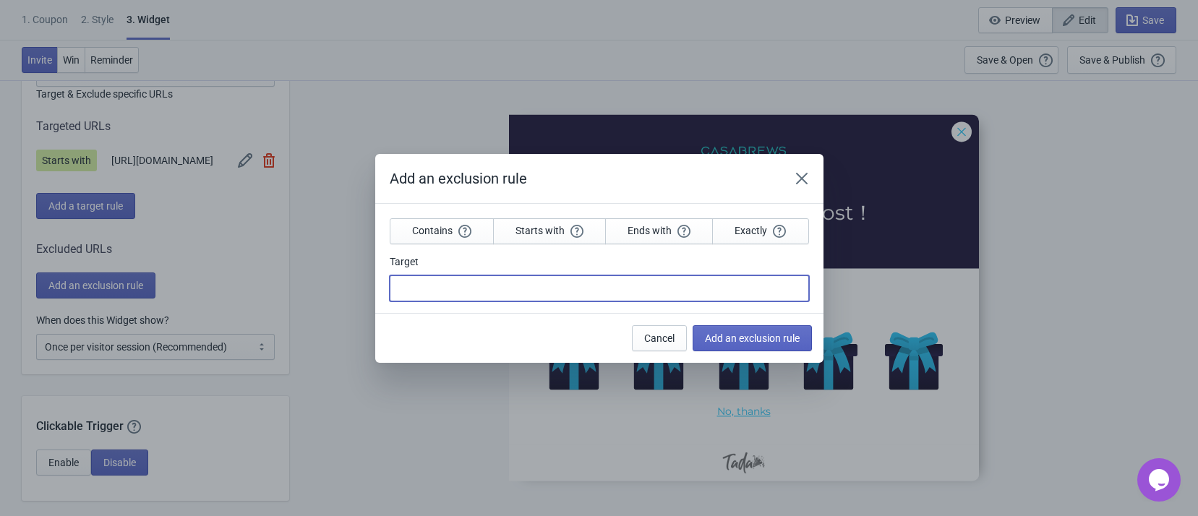
click at [488, 289] on input "Target" at bounding box center [599, 288] width 419 height 26
paste input "https://www.casabrews.com/pages/casabrews-coffee-corner"
type input "https://www.casabrews.com/pages/casabrews-coffee-corner"
click at [522, 238] on button "Starts with" at bounding box center [549, 231] width 113 height 26
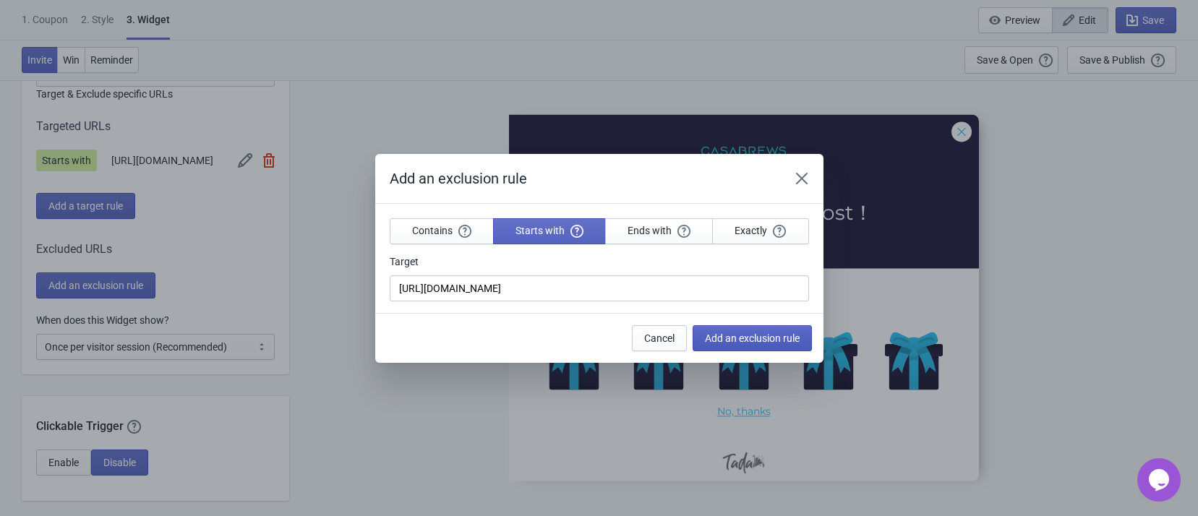
click at [716, 340] on span "Add an exclusion rule" at bounding box center [752, 339] width 95 height 12
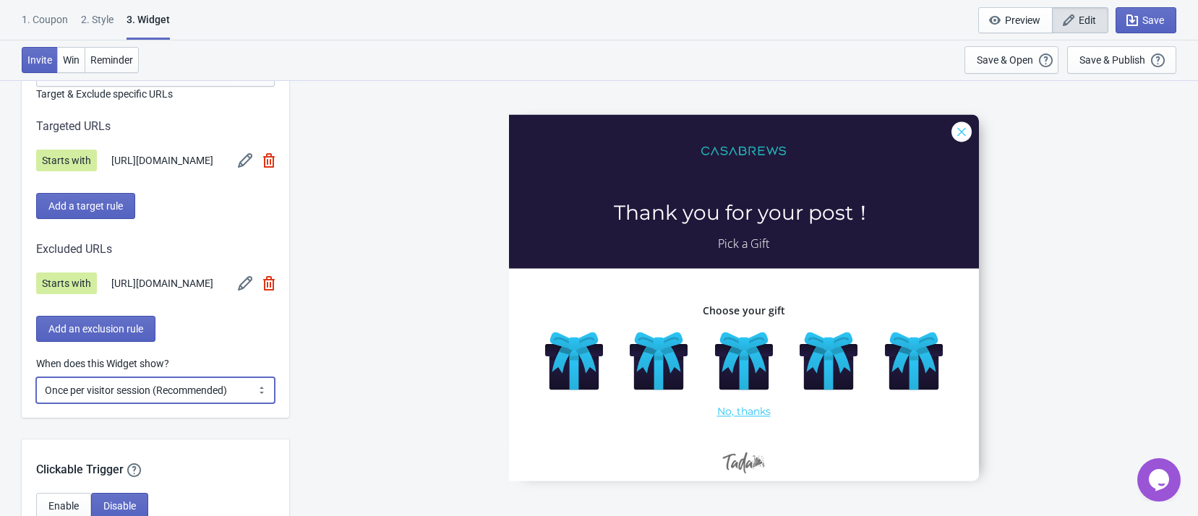
click at [259, 403] on select "Every new visit of page Once every period of time Once per visitor session (Rec…" at bounding box center [155, 390] width 239 height 26
click at [302, 386] on div "CoffeeCorner-5 Thank you for your post！ Pick a Gift Choose your gift No, thanks" at bounding box center [743, 298] width 894 height 436
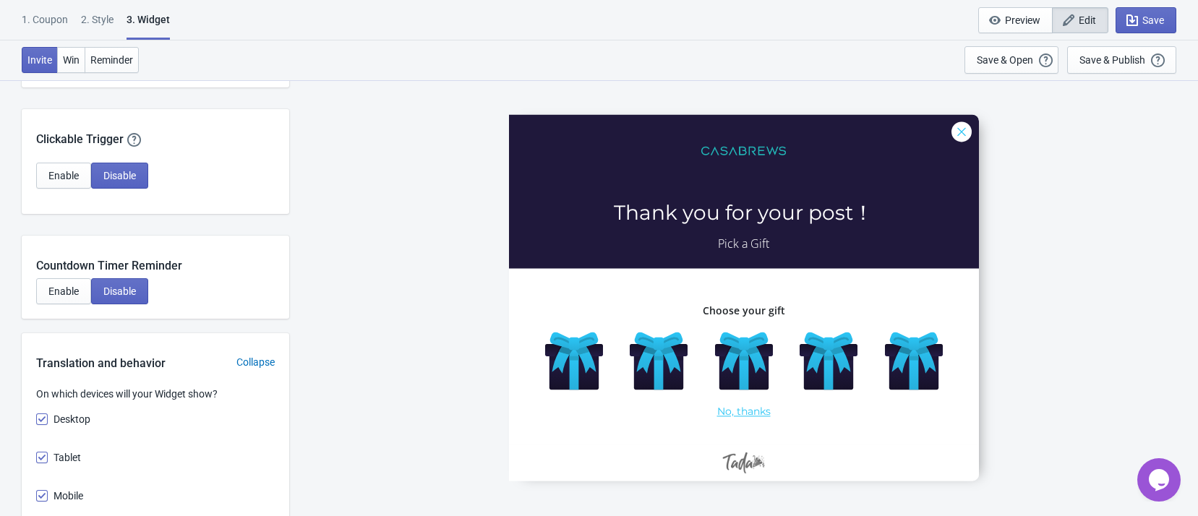
scroll to position [1518, 0]
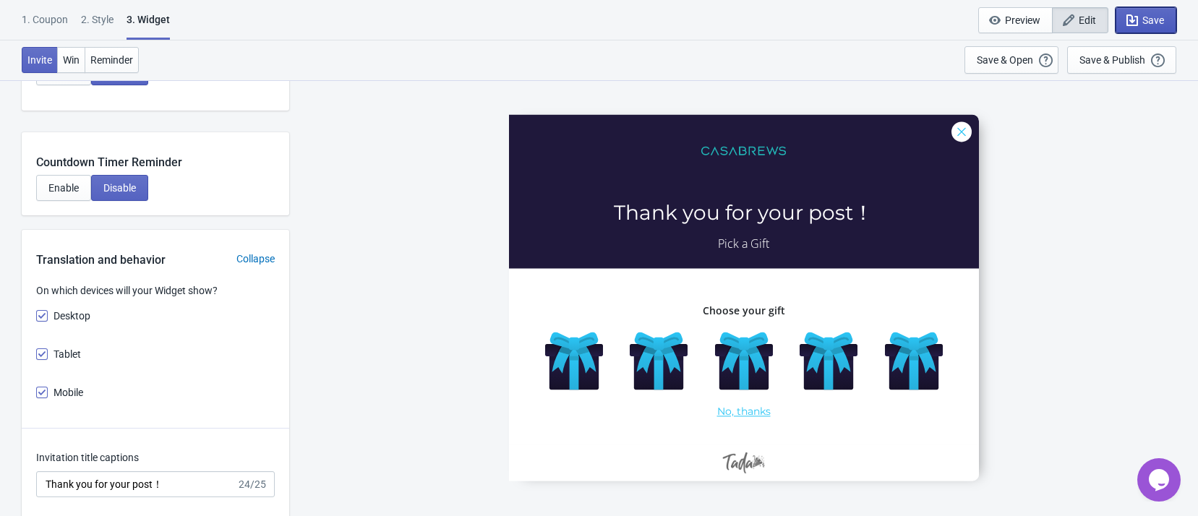
click at [1136, 16] on icon "button" at bounding box center [1132, 20] width 12 height 12
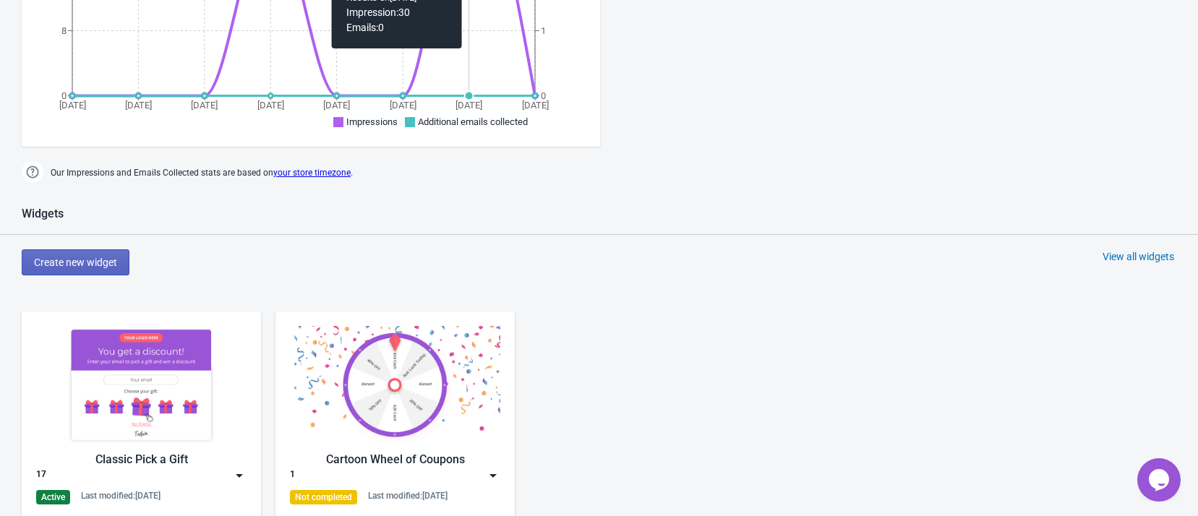
scroll to position [686, 0]
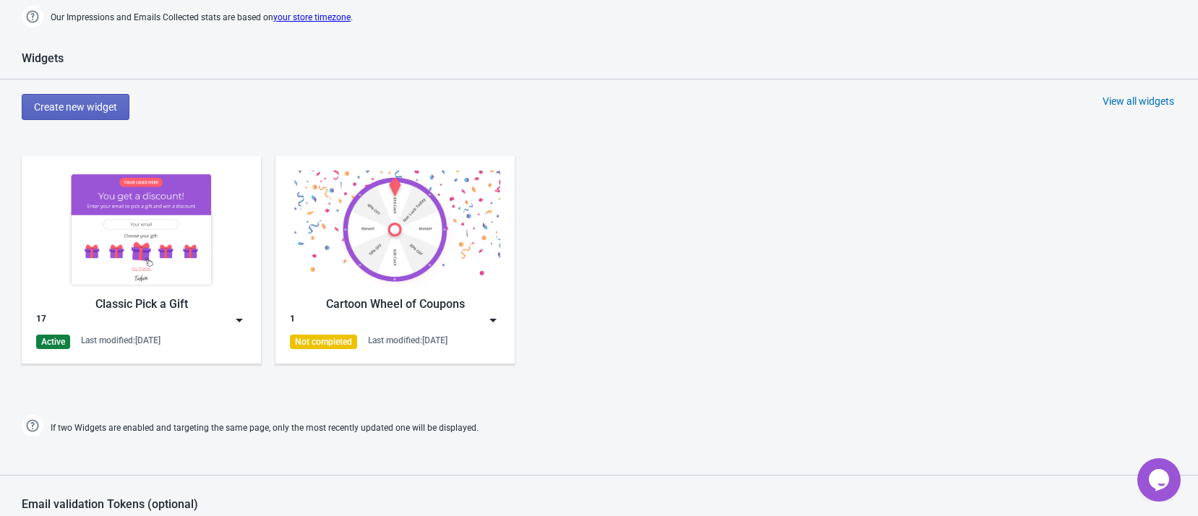
click at [184, 242] on img at bounding box center [141, 230] width 210 height 118
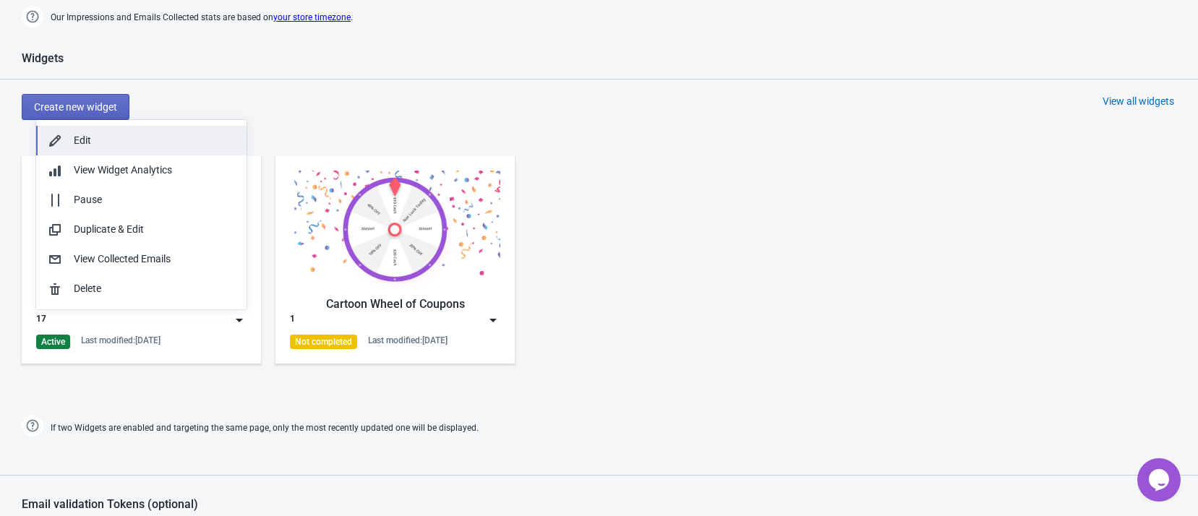
click at [166, 146] on div "Edit" at bounding box center [154, 140] width 161 height 15
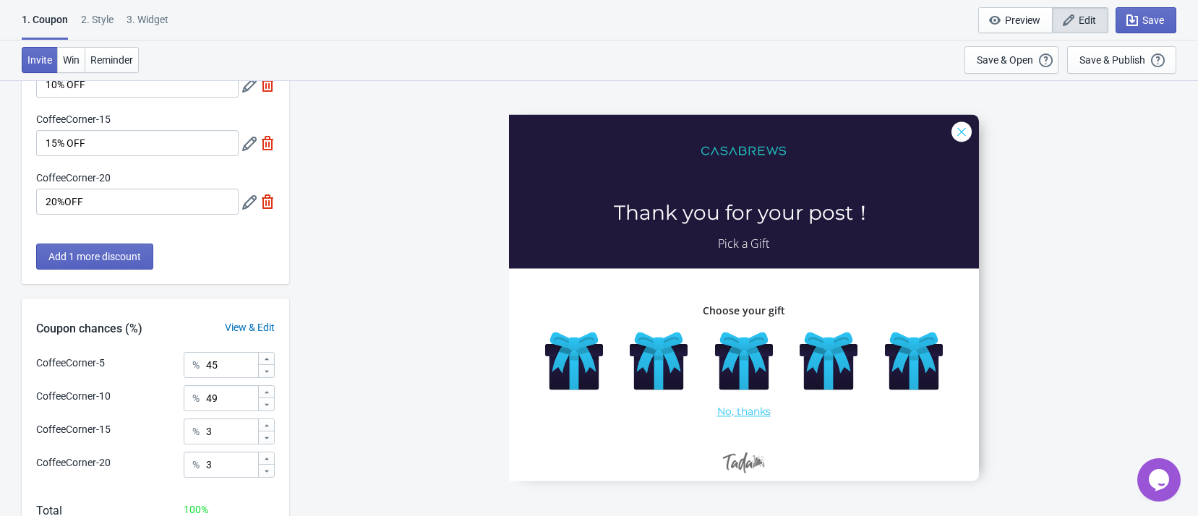
scroll to position [254, 0]
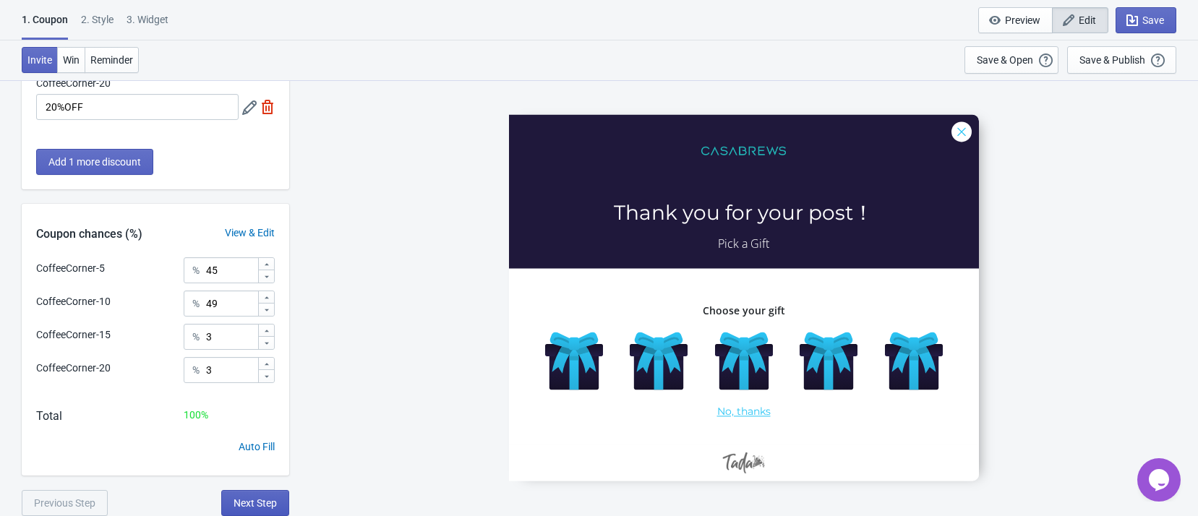
click at [275, 494] on button "Next Step" at bounding box center [255, 503] width 68 height 26
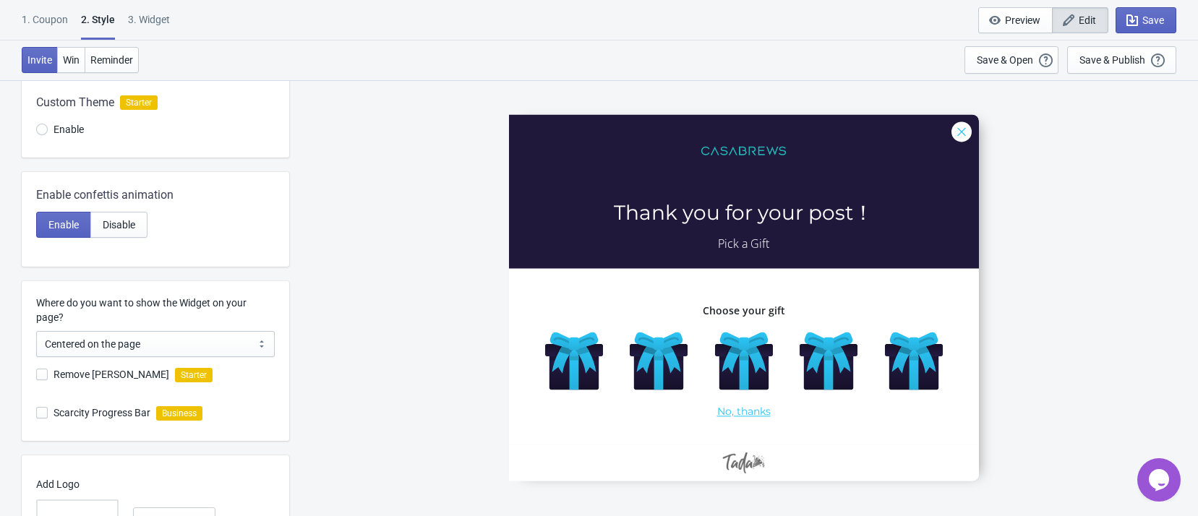
scroll to position [325, 0]
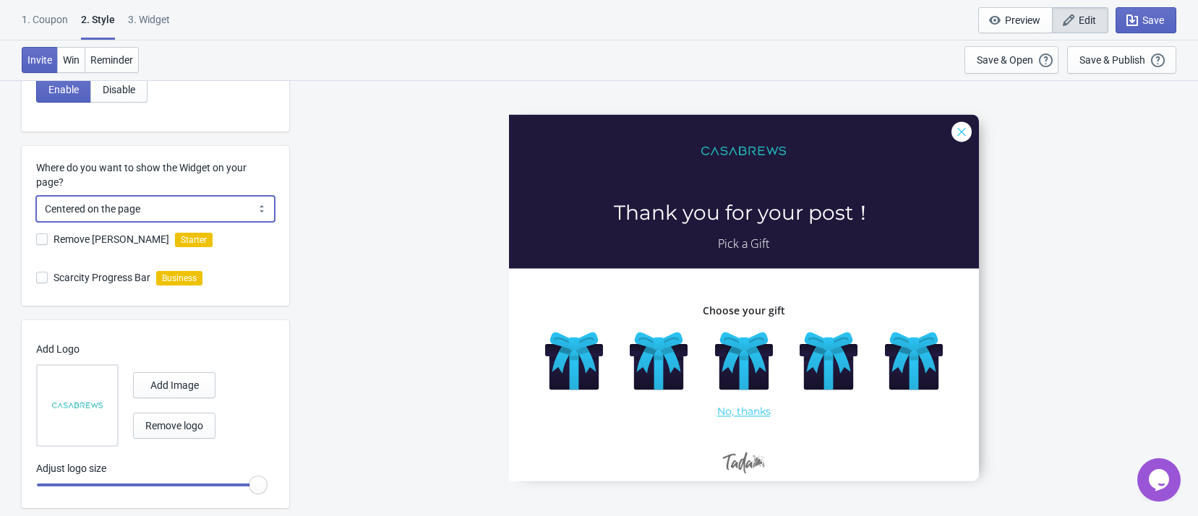
click at [220, 207] on select "Centered on the page Left side of the page" at bounding box center [155, 209] width 239 height 26
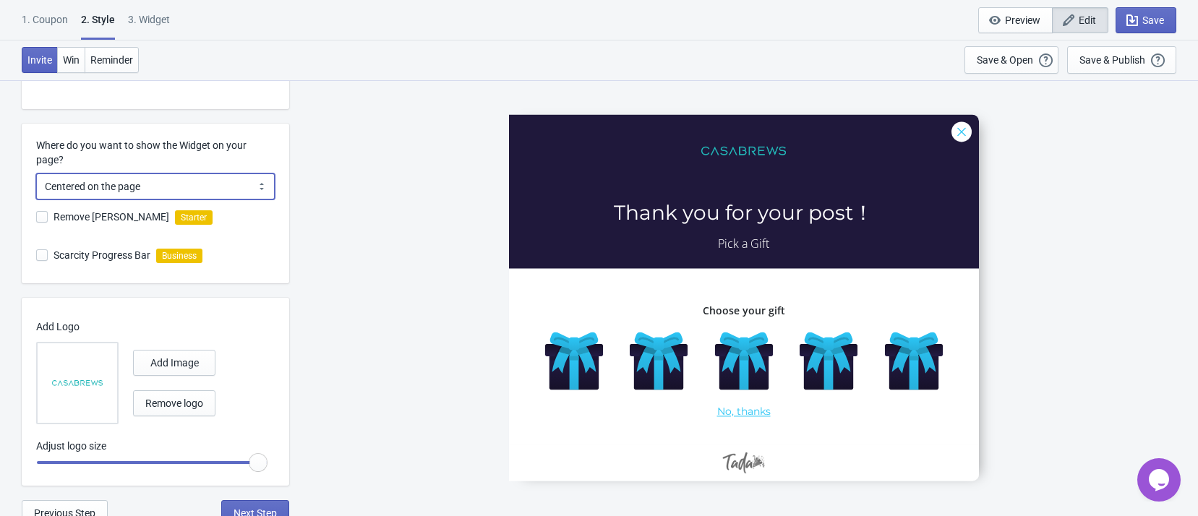
scroll to position [358, 0]
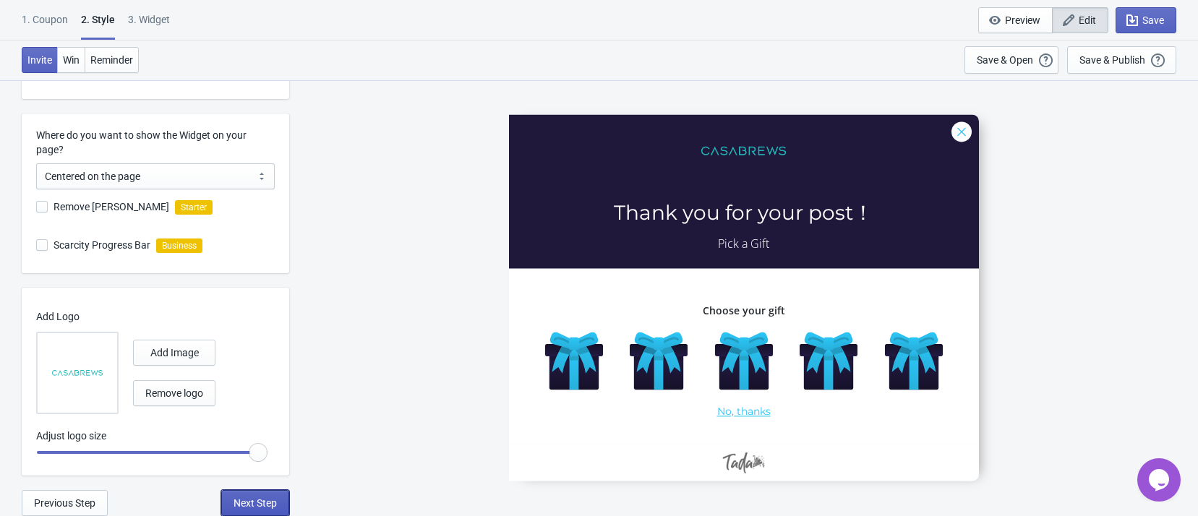
click at [270, 497] on span "Next Step" at bounding box center [254, 503] width 43 height 12
select select "specificURL"
select select "once"
select select "left"
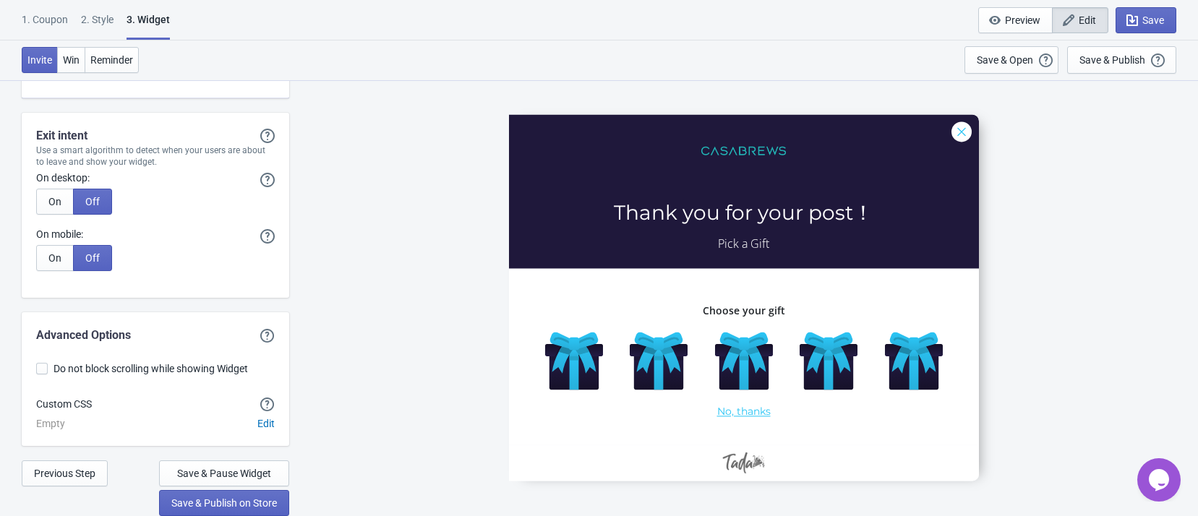
scroll to position [3472, 0]
click at [1145, 25] on span "Save" at bounding box center [1153, 20] width 22 height 12
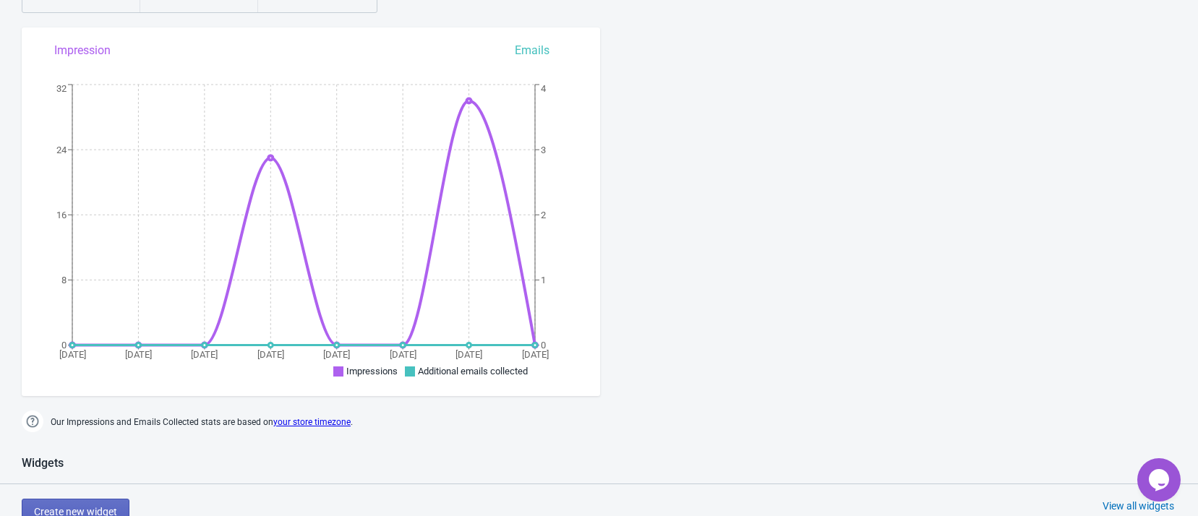
scroll to position [35, 0]
